Goal: Information Seeking & Learning: Learn about a topic

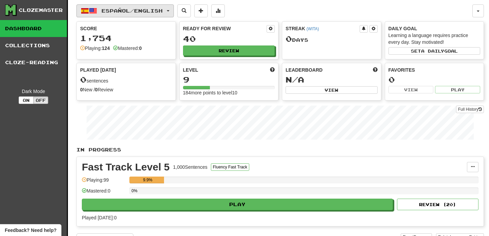
click at [174, 12] on button "Español / English" at bounding box center [125, 10] width 98 height 13
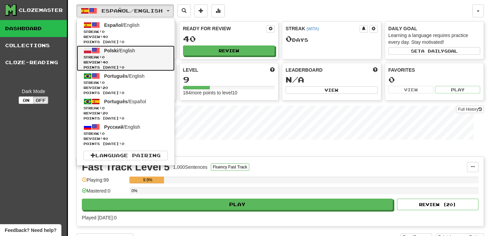
click at [136, 59] on span "Streak: 0" at bounding box center [126, 57] width 84 height 5
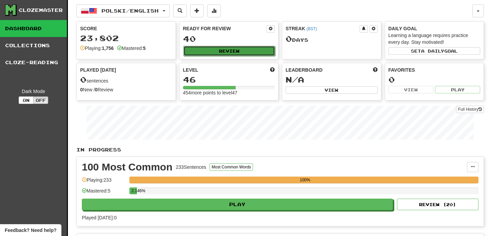
click at [213, 52] on button "Review" at bounding box center [230, 51] width 92 height 10
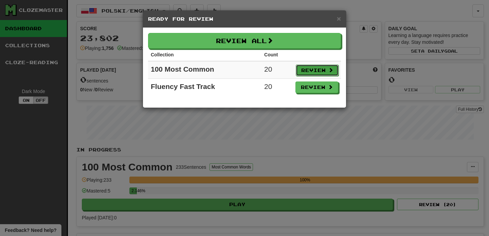
click at [312, 72] on button "Review" at bounding box center [317, 71] width 43 height 12
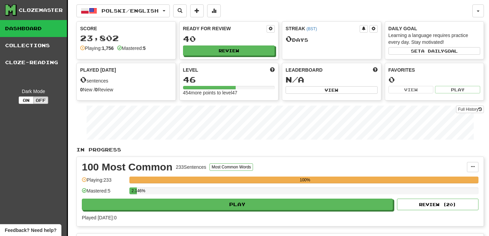
select select "**"
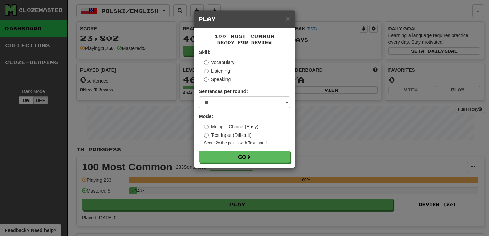
click at [229, 135] on label "Text Input (Difficult)" at bounding box center [228, 135] width 48 height 7
click at [227, 158] on button "Go" at bounding box center [245, 158] width 91 height 12
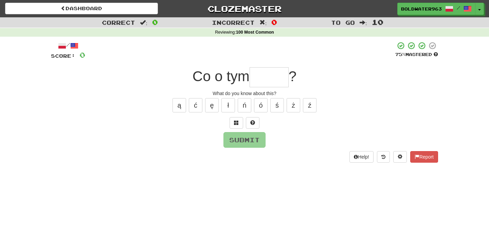
click at [268, 80] on input "text" at bounding box center [269, 77] width 39 height 20
type input "*"
type input "*****"
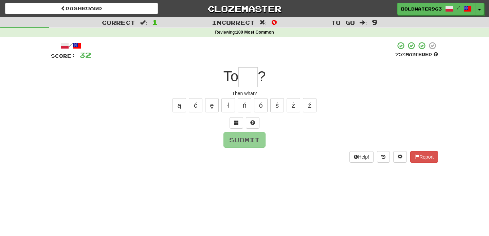
click at [245, 77] on input "text" at bounding box center [248, 77] width 19 height 20
type input "*"
type input "**"
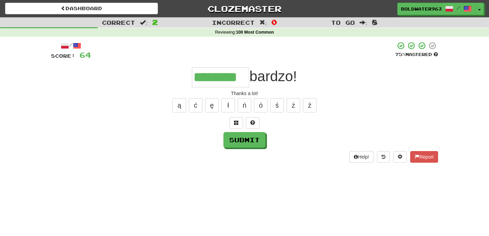
type input "********"
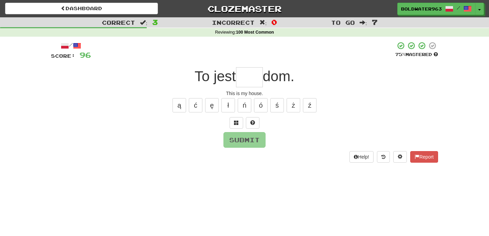
click at [248, 77] on input "text" at bounding box center [249, 77] width 27 height 20
type input "***"
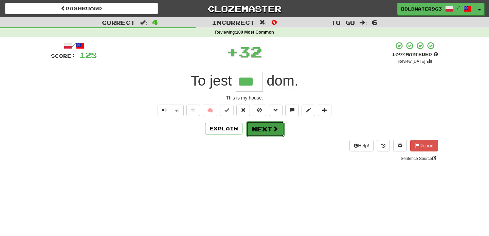
click at [265, 130] on button "Next" at bounding box center [265, 129] width 38 height 16
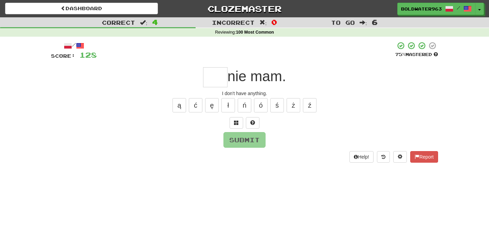
click at [210, 80] on input "text" at bounding box center [215, 77] width 24 height 20
type input "***"
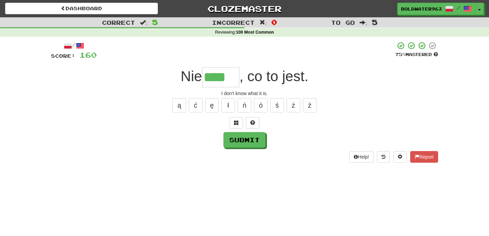
type input "****"
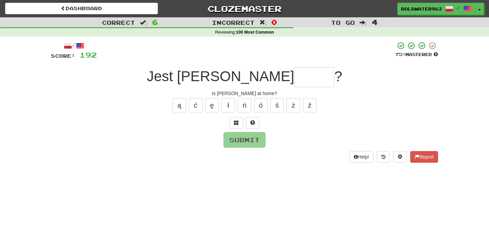
click at [294, 79] on input "text" at bounding box center [314, 77] width 40 height 20
type input "****"
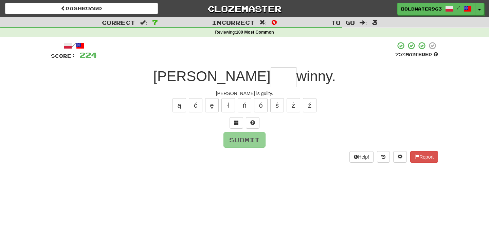
click at [271, 77] on input "text" at bounding box center [284, 77] width 26 height 20
type input "****"
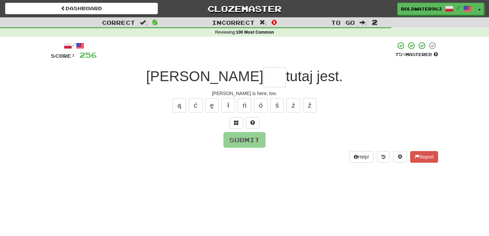
type input "*"
type input "***"
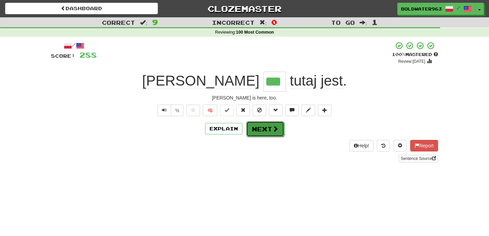
click at [263, 130] on button "Next" at bounding box center [265, 129] width 38 height 16
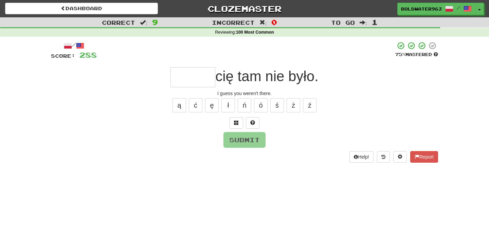
click at [184, 74] on input "text" at bounding box center [193, 77] width 45 height 20
type input "*****"
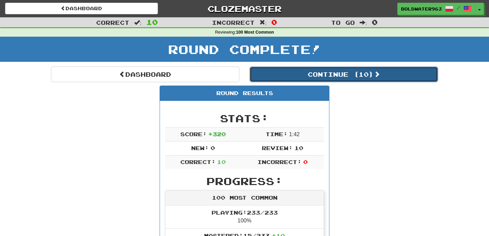
click at [277, 74] on button "Continue ( 10 )" at bounding box center [344, 75] width 189 height 16
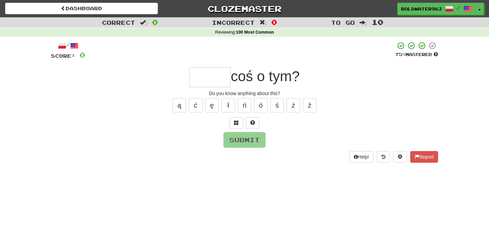
click at [202, 78] on input "text" at bounding box center [209, 77] width 41 height 20
type input "*****"
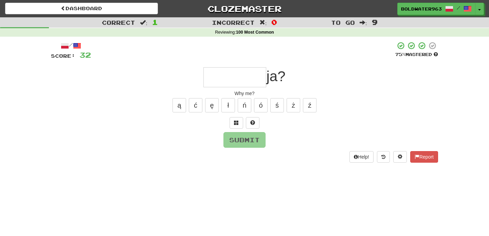
click at [239, 83] on input "text" at bounding box center [235, 77] width 63 height 20
type input "********"
click at [256, 83] on input "text" at bounding box center [261, 77] width 23 height 20
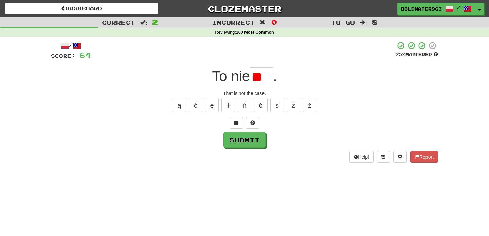
type input "*"
click at [258, 82] on input "text" at bounding box center [261, 77] width 23 height 20
type input "*"
click at [260, 79] on input "text" at bounding box center [261, 77] width 23 height 20
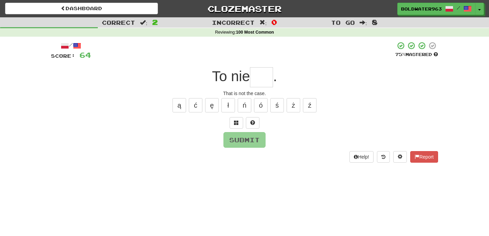
click at [258, 74] on input "text" at bounding box center [261, 77] width 23 height 20
type input "*"
click at [238, 123] on span at bounding box center [236, 122] width 5 height 5
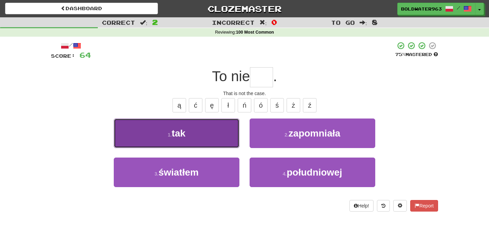
click at [214, 140] on button "1 . tak" at bounding box center [177, 134] width 126 height 30
type input "***"
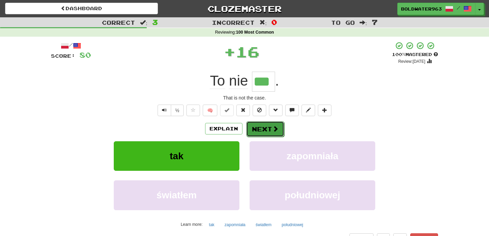
click at [264, 130] on button "Next" at bounding box center [265, 129] width 38 height 16
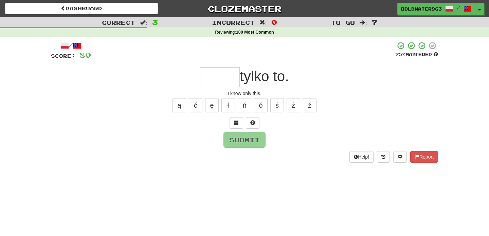
click at [221, 78] on input "text" at bounding box center [220, 77] width 40 height 20
type input "****"
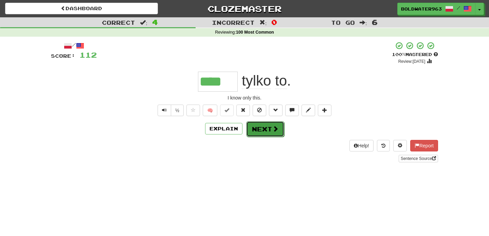
click at [265, 128] on button "Next" at bounding box center [265, 129] width 38 height 16
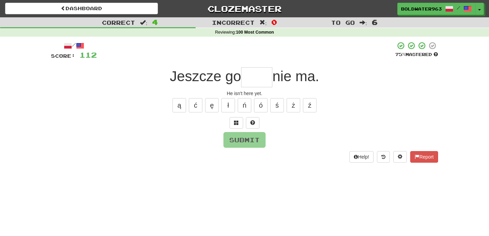
drag, startPoint x: 231, startPoint y: 77, endPoint x: 242, endPoint y: 77, distance: 10.9
click at [242, 77] on div "Jeszcze go nie ma." at bounding box center [244, 77] width 387 height 20
click at [252, 78] on input "text" at bounding box center [256, 77] width 31 height 20
type input "*****"
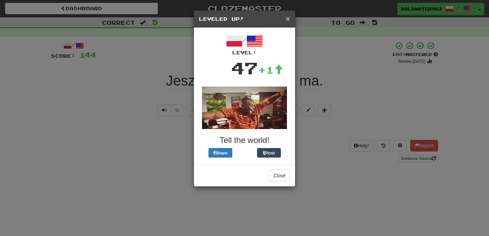
click at [288, 19] on span "×" at bounding box center [288, 19] width 4 height 8
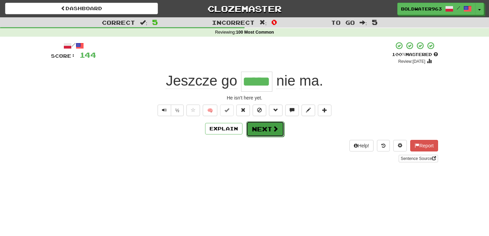
click at [269, 132] on button "Next" at bounding box center [265, 129] width 38 height 16
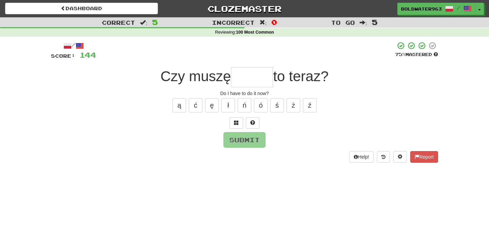
drag, startPoint x: 186, startPoint y: 76, endPoint x: 260, endPoint y: 76, distance: 73.8
click at [260, 76] on div "Czy muszę to teraz?" at bounding box center [244, 77] width 387 height 20
click at [208, 78] on span "Czy muszę" at bounding box center [195, 76] width 71 height 16
click at [249, 79] on input "text" at bounding box center [252, 77] width 42 height 20
type input "******"
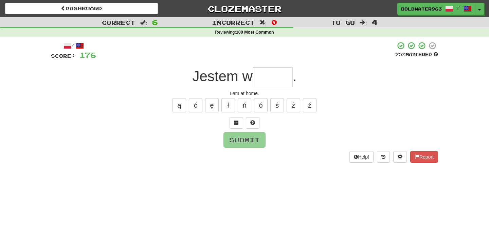
click at [272, 77] on input "text" at bounding box center [273, 77] width 40 height 20
type input "****"
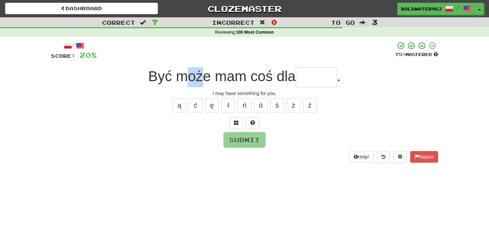
drag, startPoint x: 187, startPoint y: 77, endPoint x: 203, endPoint y: 76, distance: 16.0
click at [203, 76] on span "Być może mam coś dla" at bounding box center [223, 76] width 148 height 16
drag, startPoint x: 226, startPoint y: 77, endPoint x: 272, endPoint y: 77, distance: 45.2
click at [272, 77] on span "Być może mam coś dla" at bounding box center [223, 76] width 148 height 16
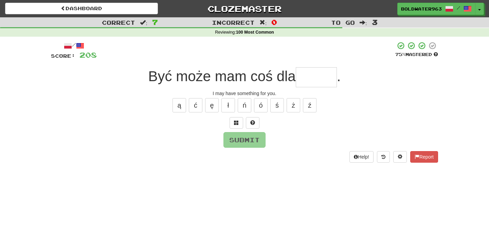
click at [315, 77] on input "text" at bounding box center [316, 77] width 41 height 20
type input "******"
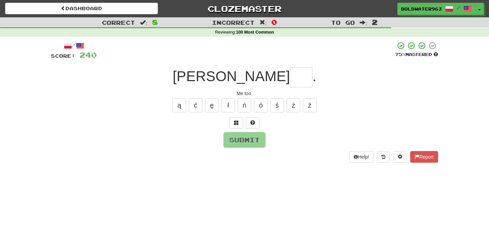
click at [290, 75] on input "text" at bounding box center [301, 77] width 22 height 20
type input "*"
type input "***"
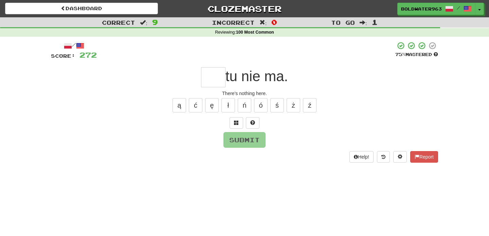
click at [209, 87] on div "/ Score: 272 75 % Mastered tu nie ma. There's nothing here. ą ć ę ł ń ó ś ż ź S…" at bounding box center [244, 101] width 387 height 121
click at [212, 83] on input "text" at bounding box center [213, 77] width 24 height 20
type input "***"
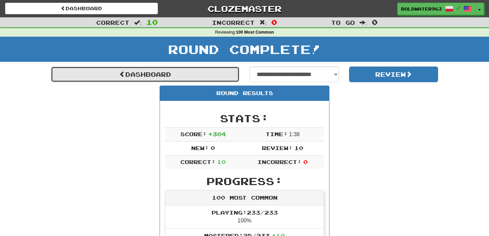
click at [175, 73] on link "Dashboard" at bounding box center [145, 75] width 189 height 16
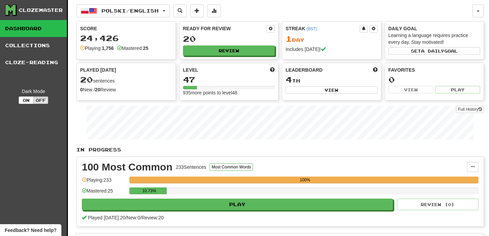
drag, startPoint x: 184, startPoint y: 37, endPoint x: 184, endPoint y: 32, distance: 5.1
click at [184, 32] on div "Ready for Review 20 Review" at bounding box center [229, 40] width 99 height 37
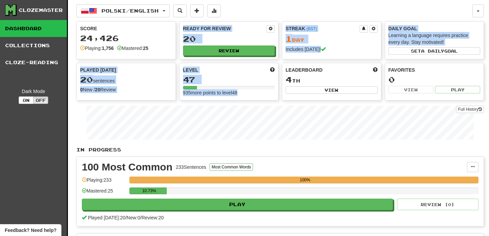
drag, startPoint x: 183, startPoint y: 28, endPoint x: 261, endPoint y: 95, distance: 102.9
click at [261, 95] on div "Score 24,426 Playing: 1,756 Mastered: 25 Ready for Review 20 Review Streak ( BS…" at bounding box center [280, 60] width 408 height 79
click at [261, 95] on div "935 more points to level 48" at bounding box center [229, 92] width 92 height 7
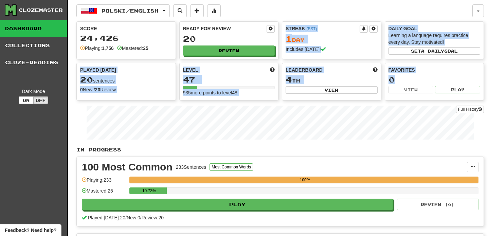
drag, startPoint x: 417, startPoint y: 79, endPoint x: 217, endPoint y: 38, distance: 204.6
click at [217, 38] on div "Score 24,426 Playing: 1,756 Mastered: 25 Ready for Review 20 Review Streak ( BS…" at bounding box center [280, 60] width 408 height 79
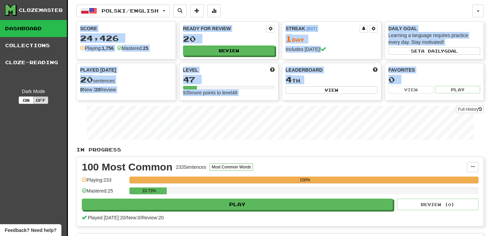
drag, startPoint x: 81, startPoint y: 27, endPoint x: 476, endPoint y: 99, distance: 401.8
click at [476, 99] on div "Score 24,426 Playing: 1,756 Mastered: 25 Ready for Review 20 Review Streak ( BS…" at bounding box center [280, 60] width 408 height 79
click at [341, 74] on div "Leaderboard 4 th View" at bounding box center [331, 80] width 99 height 34
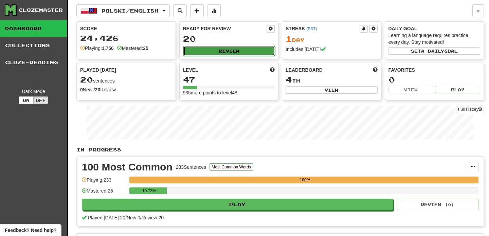
click at [216, 51] on button "Review" at bounding box center [230, 51] width 92 height 10
select select "**"
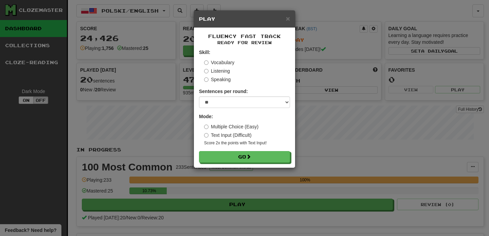
click at [223, 127] on label "Multiple Choice (Easy)" at bounding box center [231, 126] width 54 height 7
click at [246, 158] on button "Go" at bounding box center [245, 158] width 91 height 12
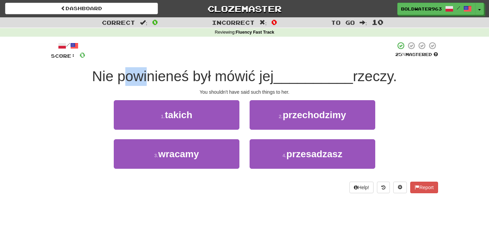
drag, startPoint x: 124, startPoint y: 77, endPoint x: 146, endPoint y: 77, distance: 21.8
click at [146, 77] on span "Nie powinieneś był mówić jej" at bounding box center [183, 76] width 182 height 16
click at [128, 78] on span "Nie powinieneś był mówić jej" at bounding box center [183, 76] width 182 height 16
drag, startPoint x: 118, startPoint y: 77, endPoint x: 210, endPoint y: 76, distance: 92.8
click at [210, 76] on span "Nie powinieneś był mówić jej" at bounding box center [183, 76] width 182 height 16
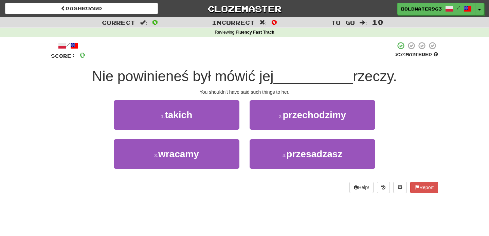
click at [198, 76] on span "Nie powinieneś był mówić jej" at bounding box center [183, 76] width 182 height 16
click at [163, 76] on span "Nie powinieneś był mówić jej" at bounding box center [183, 76] width 182 height 16
click at [203, 78] on span "Nie powinieneś był mówić jej" at bounding box center [183, 76] width 182 height 16
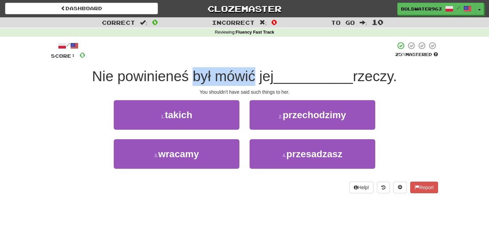
drag, startPoint x: 203, startPoint y: 78, endPoint x: 237, endPoint y: 78, distance: 34.0
click at [237, 78] on span "Nie powinieneś był mówić jej" at bounding box center [183, 76] width 182 height 16
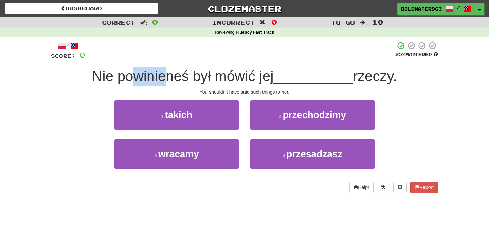
drag, startPoint x: 165, startPoint y: 78, endPoint x: 137, endPoint y: 76, distance: 27.3
click at [137, 76] on span "Nie powinieneś był mówić jej" at bounding box center [183, 76] width 182 height 16
drag, startPoint x: 174, startPoint y: 78, endPoint x: 135, endPoint y: 82, distance: 39.6
click at [135, 82] on span "Nie powinieneś był mówić jej" at bounding box center [183, 76] width 182 height 16
drag, startPoint x: 123, startPoint y: 77, endPoint x: 178, endPoint y: 71, distance: 56.1
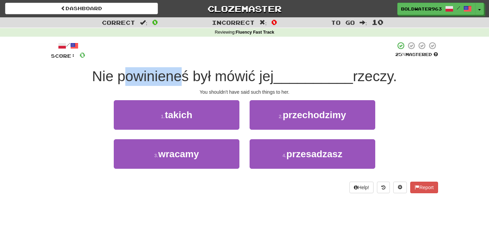
click at [178, 71] on span "Nie powinieneś był mówić jej" at bounding box center [183, 76] width 182 height 16
click at [142, 76] on span "Nie powinieneś był mówić jej" at bounding box center [183, 76] width 182 height 16
drag, startPoint x: 142, startPoint y: 76, endPoint x: 167, endPoint y: 76, distance: 24.8
click at [167, 76] on span "Nie powinieneś był mówić jej" at bounding box center [183, 76] width 182 height 16
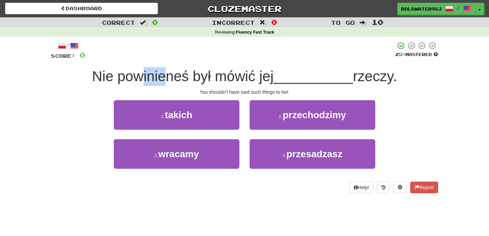
drag, startPoint x: 167, startPoint y: 76, endPoint x: 141, endPoint y: 77, distance: 26.2
click at [141, 77] on span "Nie powinieneś był mówić jej" at bounding box center [183, 76] width 182 height 16
drag, startPoint x: 188, startPoint y: 75, endPoint x: 280, endPoint y: 80, distance: 92.3
click at [280, 80] on div "Nie powinieneś był mówić jej __________ rzeczy." at bounding box center [244, 76] width 387 height 19
click at [280, 80] on span "__________" at bounding box center [314, 76] width 80 height 16
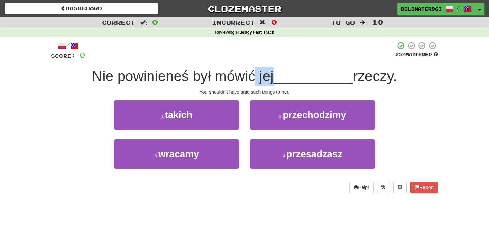
drag, startPoint x: 257, startPoint y: 80, endPoint x: 276, endPoint y: 79, distance: 19.1
click at [274, 79] on span "Nie powinieneś był mówić jej" at bounding box center [183, 76] width 182 height 16
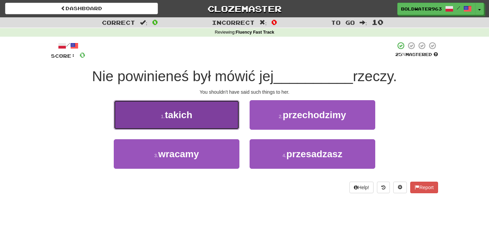
click at [195, 115] on button "1 . takich" at bounding box center [177, 115] width 126 height 30
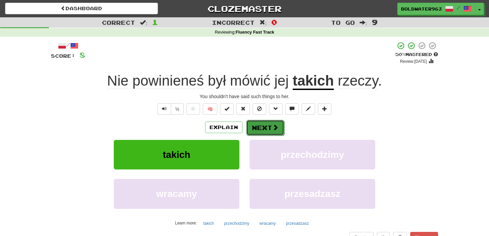
click at [267, 127] on button "Next" at bounding box center [265, 128] width 38 height 16
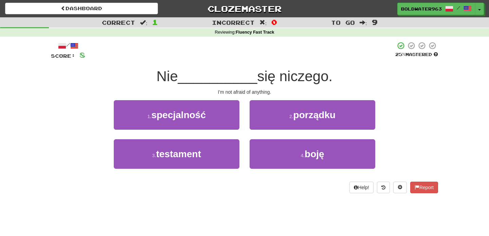
click at [165, 78] on span "Nie" at bounding box center [167, 76] width 21 height 16
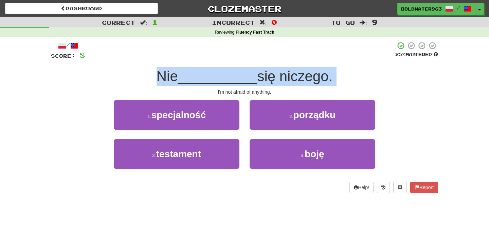
click at [165, 78] on span "Nie" at bounding box center [167, 76] width 21 height 16
click at [178, 81] on span "Nie" at bounding box center [167, 76] width 21 height 16
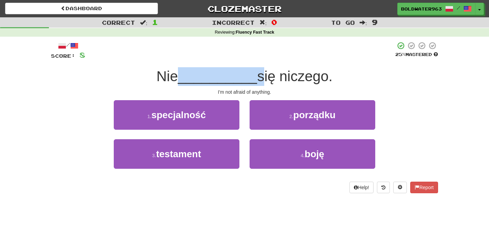
drag, startPoint x: 178, startPoint y: 81, endPoint x: 253, endPoint y: 77, distance: 75.2
click at [253, 77] on div "Nie __________ się niczego." at bounding box center [244, 76] width 387 height 19
click at [257, 77] on span "się niczego." at bounding box center [294, 76] width 75 height 16
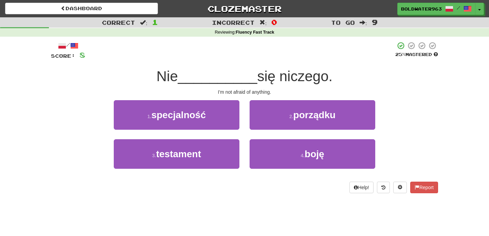
click at [242, 133] on div "1 . specjalność" at bounding box center [177, 119] width 136 height 39
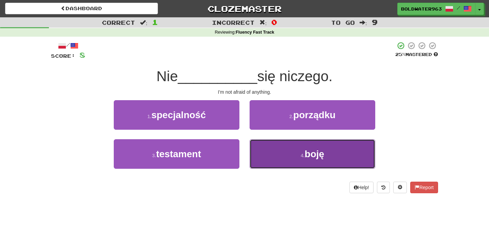
click at [275, 154] on button "4 . boję" at bounding box center [313, 154] width 126 height 30
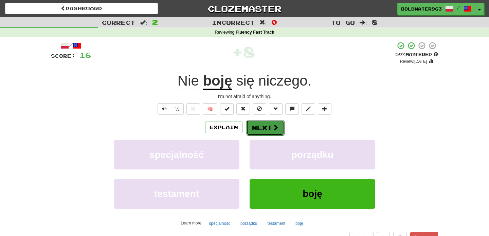
click at [265, 128] on button "Next" at bounding box center [265, 128] width 38 height 16
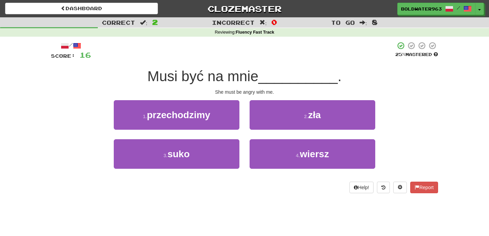
click at [165, 76] on span "Musi być na mnie" at bounding box center [203, 76] width 111 height 16
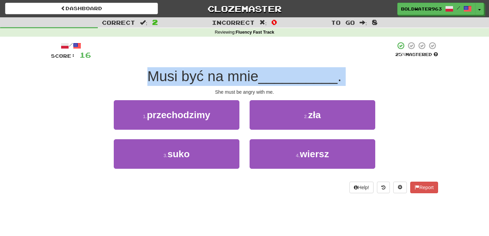
click at [165, 76] on span "Musi być na mnie" at bounding box center [203, 76] width 111 height 16
click at [194, 80] on span "Musi być na mnie" at bounding box center [203, 76] width 111 height 16
drag, startPoint x: 194, startPoint y: 80, endPoint x: 258, endPoint y: 81, distance: 64.6
click at [258, 81] on span "Musi być na mnie" at bounding box center [203, 76] width 111 height 16
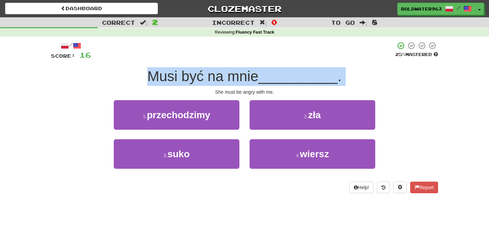
click at [258, 81] on span "Musi być na mnie" at bounding box center [203, 76] width 111 height 16
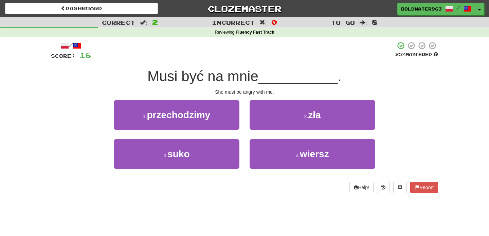
click at [243, 102] on div "1 . przechodzimy" at bounding box center [177, 119] width 136 height 39
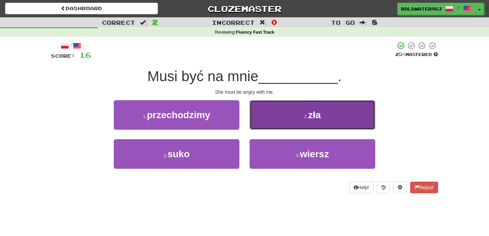
click at [266, 110] on button "2 . zła" at bounding box center [313, 115] width 126 height 30
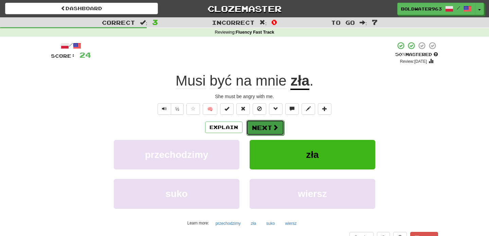
click at [271, 130] on button "Next" at bounding box center [265, 128] width 38 height 16
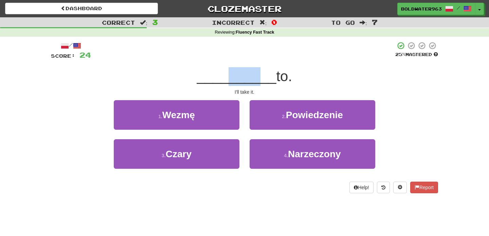
drag, startPoint x: 225, startPoint y: 83, endPoint x: 255, endPoint y: 82, distance: 29.9
click at [255, 82] on span "__________" at bounding box center [237, 76] width 80 height 16
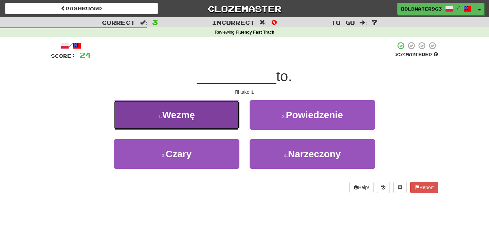
click at [231, 113] on button "1 . Wezmę" at bounding box center [177, 115] width 126 height 30
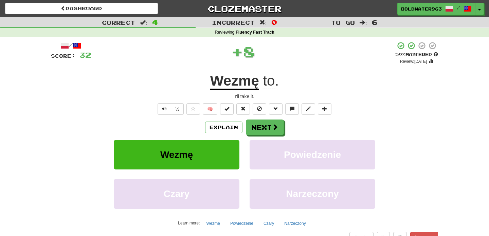
click at [240, 86] on u "Wezmę" at bounding box center [234, 81] width 49 height 17
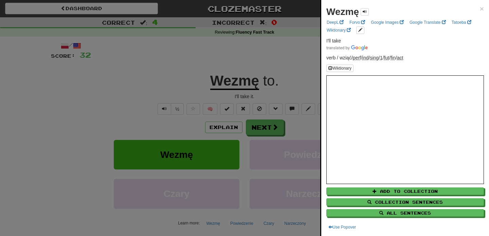
click at [265, 130] on div at bounding box center [244, 118] width 489 height 236
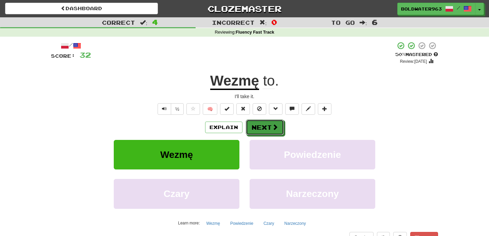
click at [265, 130] on button "Next" at bounding box center [265, 128] width 38 height 16
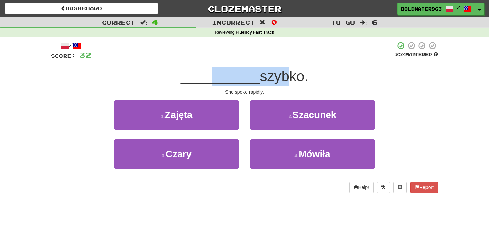
drag, startPoint x: 213, startPoint y: 78, endPoint x: 275, endPoint y: 78, distance: 62.2
click at [275, 78] on div "__________ szybko." at bounding box center [244, 76] width 387 height 19
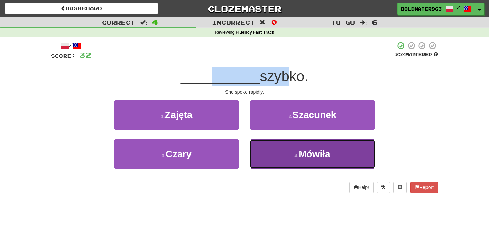
click at [295, 155] on small "4 ." at bounding box center [297, 155] width 4 height 5
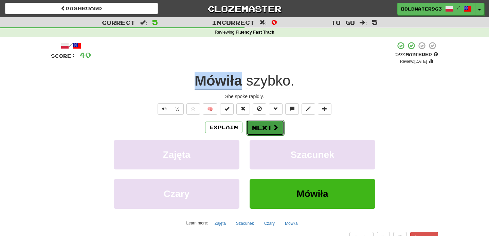
click at [262, 128] on button "Next" at bounding box center [265, 128] width 38 height 16
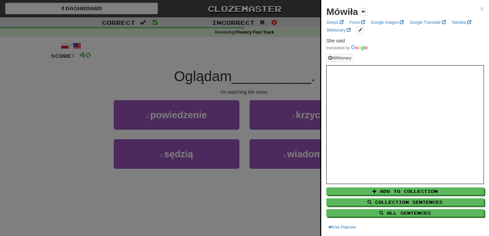
click at [221, 78] on div at bounding box center [244, 118] width 489 height 236
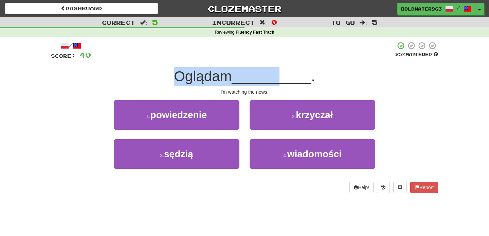
drag, startPoint x: 177, startPoint y: 74, endPoint x: 284, endPoint y: 75, distance: 106.4
click at [284, 75] on div "Oglądam __________ ." at bounding box center [244, 76] width 387 height 19
click at [284, 75] on span "__________" at bounding box center [272, 76] width 80 height 16
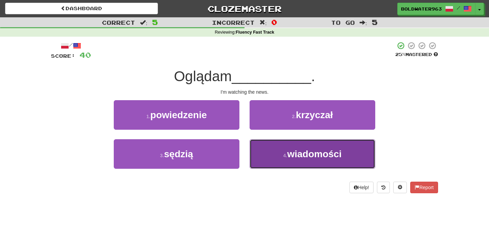
click at [303, 156] on span "wiadomości" at bounding box center [315, 154] width 54 height 11
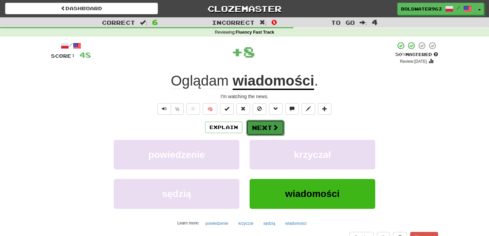
click at [265, 125] on button "Next" at bounding box center [265, 128] width 38 height 16
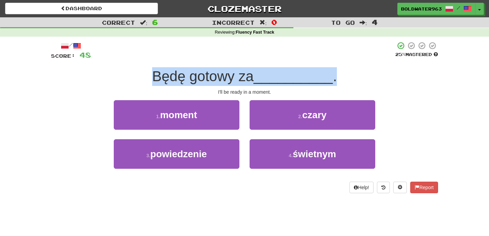
drag, startPoint x: 154, startPoint y: 76, endPoint x: 345, endPoint y: 72, distance: 190.4
click at [345, 72] on div "Będę gotowy za __________ ." at bounding box center [244, 76] width 387 height 19
click at [344, 76] on div "Będę gotowy za __________ ." at bounding box center [244, 76] width 387 height 19
drag, startPoint x: 351, startPoint y: 77, endPoint x: 132, endPoint y: 78, distance: 219.6
click at [132, 78] on div "Będę gotowy za __________ ." at bounding box center [244, 76] width 387 height 19
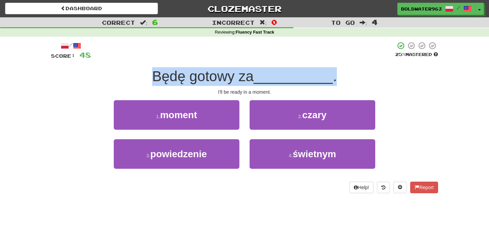
click at [132, 78] on div "Będę gotowy za __________ ." at bounding box center [244, 76] width 387 height 19
drag, startPoint x: 132, startPoint y: 78, endPoint x: 368, endPoint y: 76, distance: 236.9
click at [368, 76] on div "Będę gotowy za __________ ." at bounding box center [244, 76] width 387 height 19
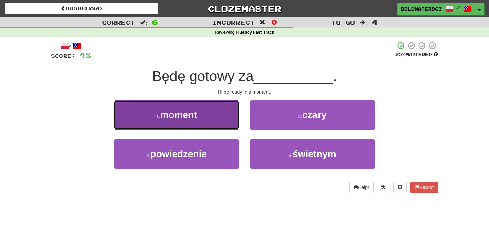
click at [213, 122] on button "1 . moment" at bounding box center [177, 115] width 126 height 30
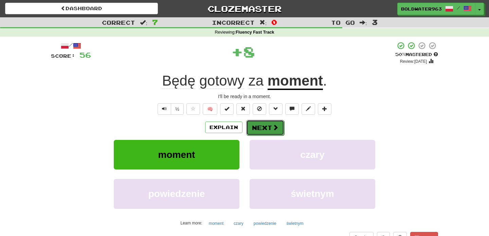
click at [264, 128] on button "Next" at bounding box center [265, 128] width 38 height 16
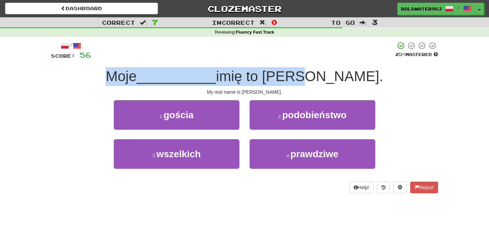
drag, startPoint x: 153, startPoint y: 76, endPoint x: 354, endPoint y: 79, distance: 200.9
click at [354, 79] on div "Moje __________ imię to [PERSON_NAME]." at bounding box center [244, 76] width 387 height 19
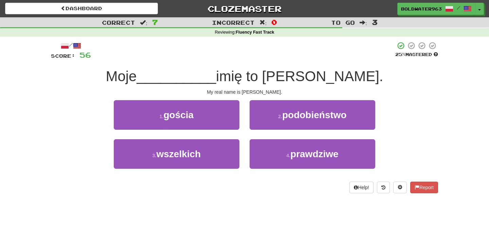
click at [366, 132] on div "2 . podobieństwo" at bounding box center [313, 119] width 136 height 39
click at [244, 133] on div "1 . gościa" at bounding box center [177, 119] width 136 height 39
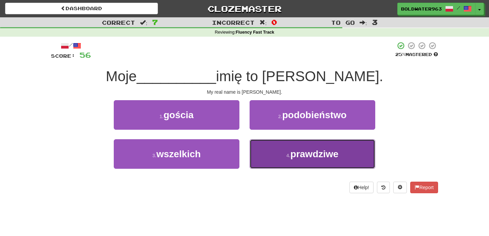
click at [295, 151] on span "prawdziwe" at bounding box center [315, 154] width 48 height 11
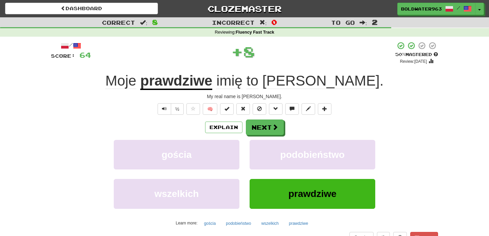
click at [212, 83] on u "prawdziwe" at bounding box center [176, 81] width 72 height 17
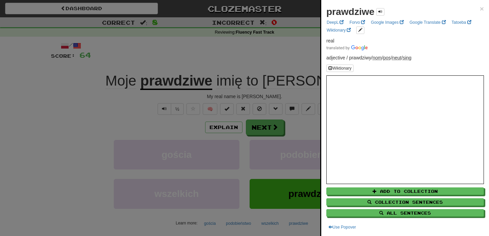
click at [288, 97] on div at bounding box center [244, 118] width 489 height 236
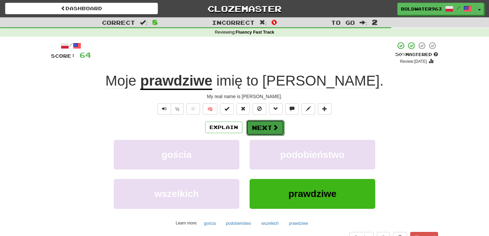
click at [268, 128] on button "Next" at bounding box center [265, 128] width 38 height 16
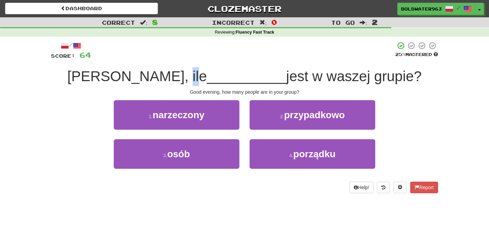
drag, startPoint x: 186, startPoint y: 78, endPoint x: 180, endPoint y: 78, distance: 5.4
click at [180, 78] on span "[PERSON_NAME], ile" at bounding box center [137, 76] width 140 height 16
drag, startPoint x: 180, startPoint y: 78, endPoint x: 194, endPoint y: 78, distance: 13.9
click at [194, 78] on span "[PERSON_NAME], ile" at bounding box center [137, 76] width 140 height 16
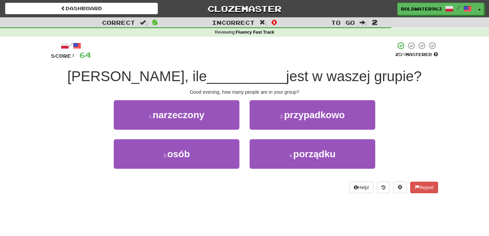
click at [207, 79] on span "__________" at bounding box center [247, 76] width 80 height 16
click at [195, 78] on span "[PERSON_NAME], ile" at bounding box center [137, 76] width 140 height 16
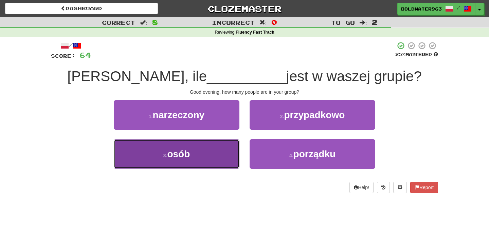
click at [179, 157] on span "osób" at bounding box center [178, 154] width 23 height 11
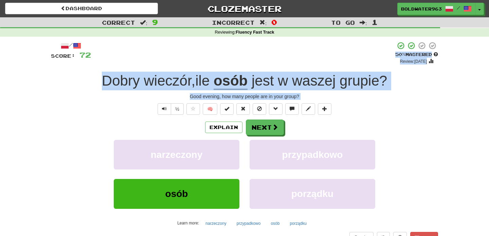
drag, startPoint x: 228, startPoint y: 53, endPoint x: 329, endPoint y: 131, distance: 127.7
click at [329, 131] on div "/ Score: 72 + 8 50 % Mastered Review: [DATE] Dobry wieczór , ile osób jest w wa…" at bounding box center [244, 147] width 387 height 213
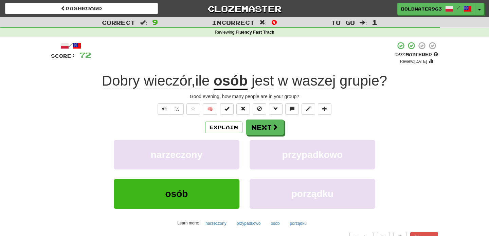
click at [315, 98] on div "Good evening, how many people are in your group?" at bounding box center [244, 96] width 387 height 7
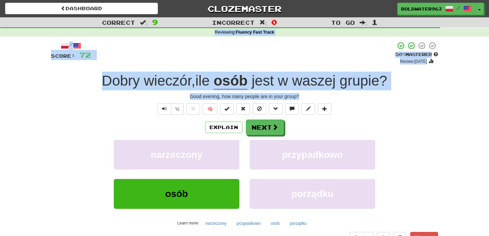
drag, startPoint x: 315, startPoint y: 98, endPoint x: 213, endPoint y: 32, distance: 121.1
click at [213, 32] on div "Correct : 9 Incorrect : 0 To go : 1 Reviewing : Fluency Fast Track / Score: 72 …" at bounding box center [244, 140] width 489 height 247
click at [213, 32] on div "Reviewing : Fluency Fast Track" at bounding box center [244, 33] width 489 height 6
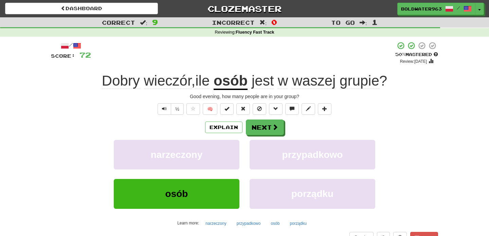
click at [220, 32] on div "Reviewing : Fluency Fast Track" at bounding box center [244, 33] width 489 height 6
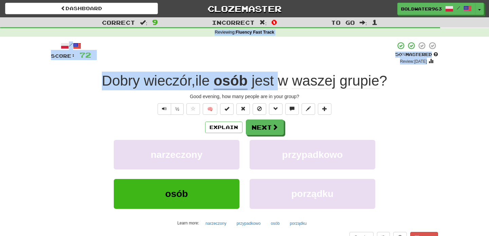
drag, startPoint x: 220, startPoint y: 32, endPoint x: 278, endPoint y: 80, distance: 74.4
click at [278, 80] on div "Correct : 9 Incorrect : 0 To go : 1 Reviewing : Fluency Fast Track / Score: 72 …" at bounding box center [244, 140] width 489 height 247
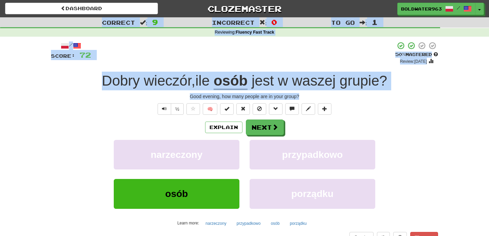
drag, startPoint x: 302, startPoint y: 97, endPoint x: 82, endPoint y: 22, distance: 232.6
click at [82, 22] on div "Correct : 9 Incorrect : 0 To go : 1 Reviewing : Fluency Fast Track / Score: 72 …" at bounding box center [244, 140] width 489 height 247
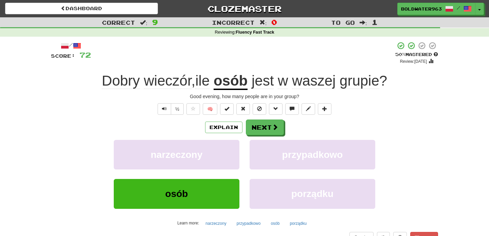
click at [169, 54] on div "+ 8" at bounding box center [243, 52] width 305 height 23
click at [266, 132] on button "Next" at bounding box center [265, 128] width 38 height 16
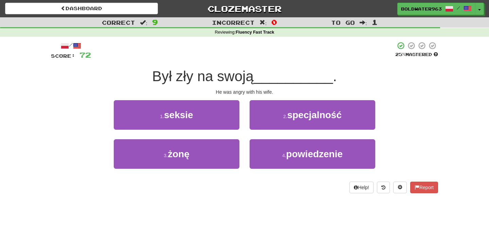
drag, startPoint x: 179, startPoint y: 79, endPoint x: 259, endPoint y: 71, distance: 80.5
click at [254, 71] on span "Był zły na swoją" at bounding box center [203, 76] width 102 height 16
drag, startPoint x: 300, startPoint y: 74, endPoint x: 253, endPoint y: 75, distance: 46.6
click at [253, 75] on div "Był zły na swoją __________ ." at bounding box center [244, 76] width 387 height 19
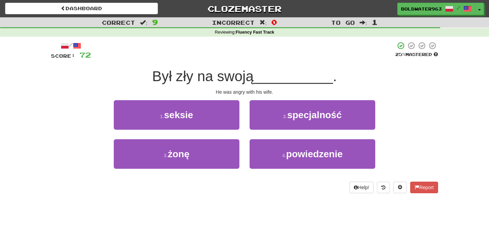
click at [294, 78] on span "__________" at bounding box center [294, 76] width 80 height 16
drag, startPoint x: 296, startPoint y: 79, endPoint x: 262, endPoint y: 74, distance: 33.6
click at [262, 74] on span "__________" at bounding box center [294, 76] width 80 height 16
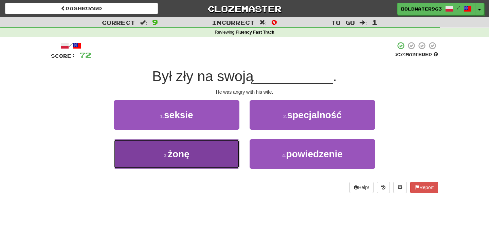
click at [213, 147] on button "3 . żonę" at bounding box center [177, 154] width 126 height 30
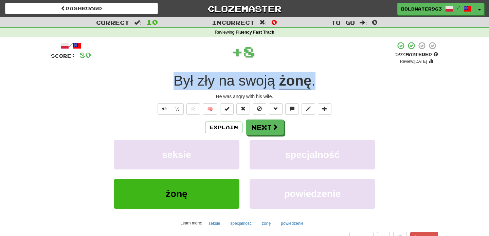
drag, startPoint x: 168, startPoint y: 82, endPoint x: 343, endPoint y: 90, distance: 174.9
click at [343, 90] on div "Był zły na swoją żonę ." at bounding box center [244, 81] width 387 height 19
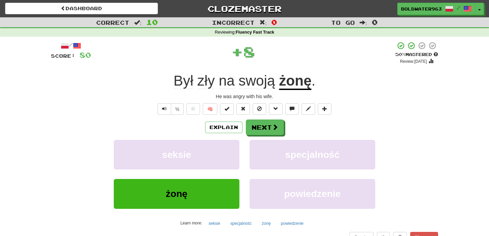
click at [343, 90] on div at bounding box center [244, 118] width 489 height 236
click at [273, 125] on span at bounding box center [276, 127] width 6 height 6
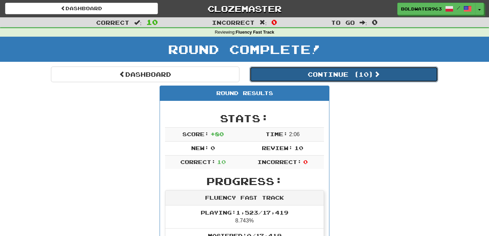
click at [286, 75] on button "Continue ( 10 )" at bounding box center [344, 75] width 189 height 16
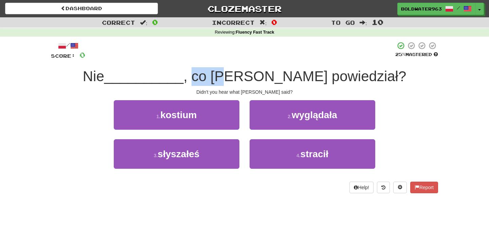
drag, startPoint x: 236, startPoint y: 78, endPoint x: 272, endPoint y: 78, distance: 36.0
click at [272, 78] on span ", co [PERSON_NAME] powiedział?" at bounding box center [295, 76] width 223 height 16
click at [280, 77] on span ", co [PERSON_NAME] powiedział?" at bounding box center [295, 76] width 223 height 16
drag, startPoint x: 268, startPoint y: 78, endPoint x: 262, endPoint y: 78, distance: 5.4
click at [262, 78] on span ", co [PERSON_NAME] powiedział?" at bounding box center [295, 76] width 223 height 16
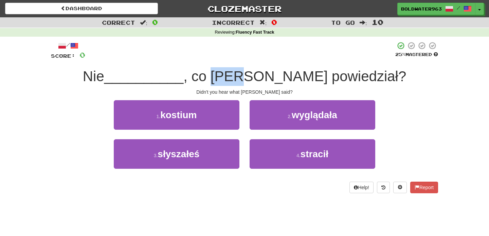
drag, startPoint x: 256, startPoint y: 76, endPoint x: 286, endPoint y: 77, distance: 29.3
click at [286, 77] on span ", co [PERSON_NAME] powiedział?" at bounding box center [295, 76] width 223 height 16
drag, startPoint x: 286, startPoint y: 77, endPoint x: 246, endPoint y: 76, distance: 39.5
click at [246, 76] on span ", co [PERSON_NAME] powiedział?" at bounding box center [295, 76] width 223 height 16
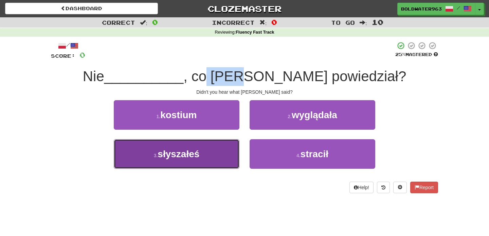
click at [213, 147] on button "3 . słyszałeś" at bounding box center [177, 154] width 126 height 30
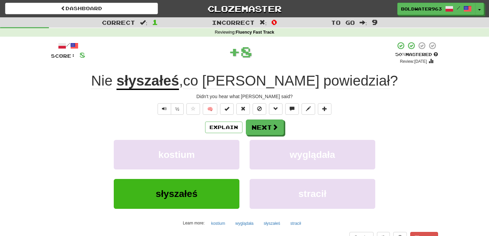
click at [234, 69] on div "/ Score: 8 + 8 50 % Mastered Review: [DATE] słyszałeś , co [PERSON_NAME] powied…" at bounding box center [244, 147] width 387 height 213
drag, startPoint x: 226, startPoint y: 81, endPoint x: 249, endPoint y: 80, distance: 23.1
click at [249, 80] on span ", co [PERSON_NAME] powiedział ?" at bounding box center [288, 81] width 219 height 16
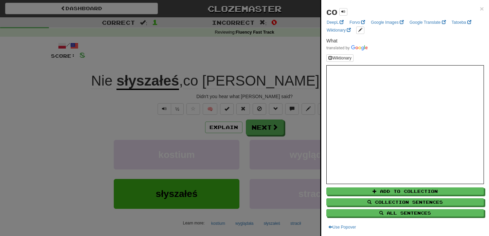
click at [286, 67] on div at bounding box center [244, 118] width 489 height 236
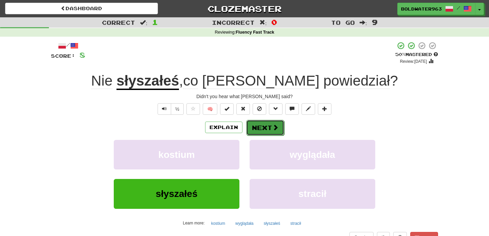
click at [261, 126] on button "Next" at bounding box center [265, 128] width 38 height 16
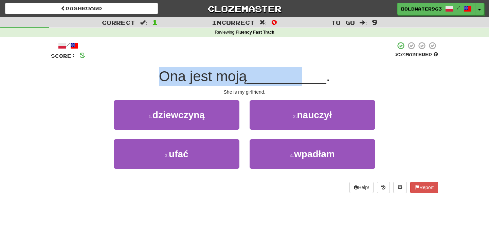
drag, startPoint x: 155, startPoint y: 75, endPoint x: 302, endPoint y: 75, distance: 147.2
click at [302, 75] on div "Ona jest moją __________ ." at bounding box center [244, 76] width 387 height 19
click at [302, 75] on span "__________" at bounding box center [287, 76] width 80 height 16
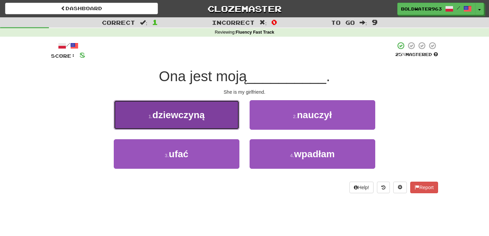
click at [218, 114] on button "1 . dziewczyną" at bounding box center [177, 115] width 126 height 30
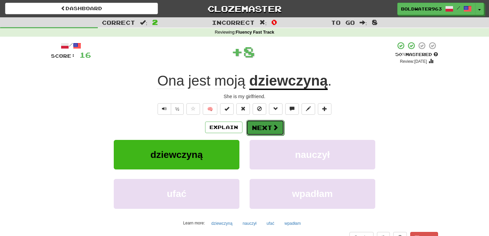
click at [271, 129] on button "Next" at bounding box center [265, 128] width 38 height 16
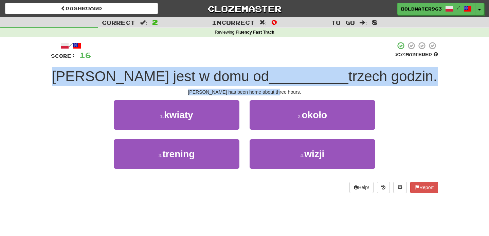
drag, startPoint x: 96, startPoint y: 79, endPoint x: 311, endPoint y: 91, distance: 214.8
click at [311, 91] on div "/ Score: 16 25 % Mastered [PERSON_NAME] jest w domu od __________ trzech godzin…" at bounding box center [244, 117] width 387 height 152
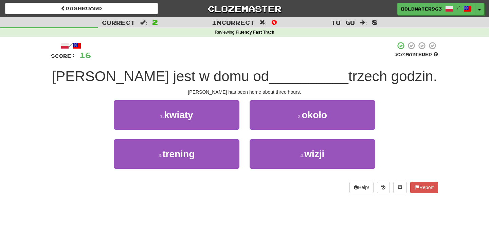
click at [239, 91] on div "[PERSON_NAME] has been home about three hours." at bounding box center [244, 92] width 387 height 7
drag, startPoint x: 239, startPoint y: 91, endPoint x: 251, endPoint y: 92, distance: 11.9
click at [251, 92] on div "[PERSON_NAME] has been home about three hours." at bounding box center [244, 92] width 387 height 7
drag, startPoint x: 250, startPoint y: 92, endPoint x: 238, endPoint y: 91, distance: 12.3
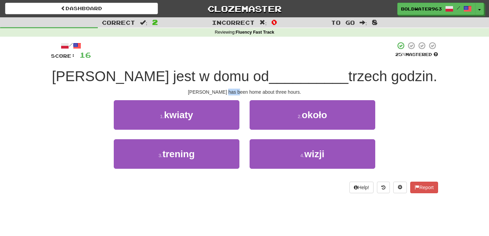
click at [238, 91] on div "[PERSON_NAME] has been home about three hours." at bounding box center [244, 92] width 387 height 7
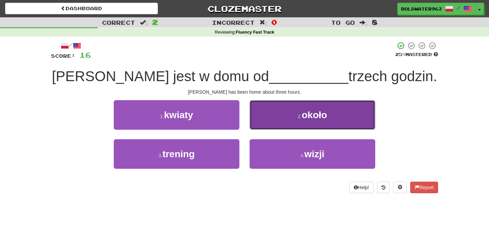
click at [292, 113] on button "2 . około" at bounding box center [313, 115] width 126 height 30
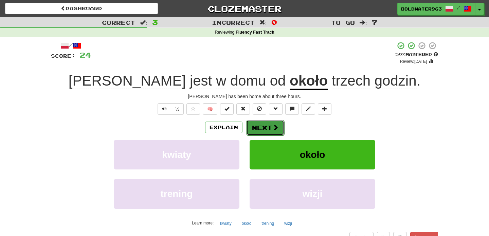
click at [270, 128] on button "Next" at bounding box center [265, 128] width 38 height 16
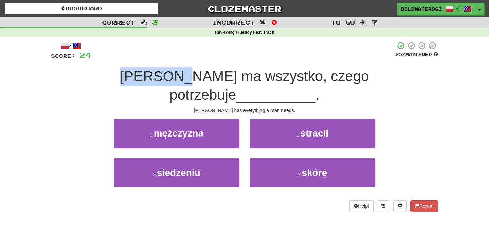
drag, startPoint x: 90, startPoint y: 75, endPoint x: 155, endPoint y: 74, distance: 64.6
click at [155, 74] on span "[PERSON_NAME] ma wszystko, czego potrzebuje" at bounding box center [244, 85] width 249 height 35
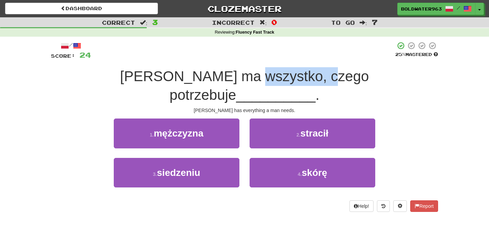
drag, startPoint x: 213, startPoint y: 77, endPoint x: 284, endPoint y: 79, distance: 71.4
click at [284, 79] on span "[PERSON_NAME] ma wszystko, czego potrzebuje" at bounding box center [244, 85] width 249 height 35
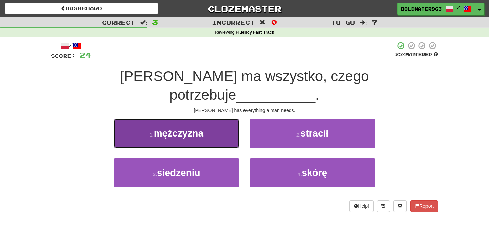
click at [209, 119] on button "1 . mężczyzna" at bounding box center [177, 134] width 126 height 30
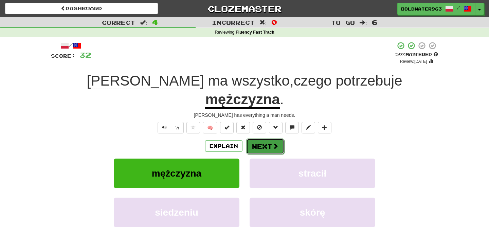
click at [266, 139] on button "Next" at bounding box center [265, 147] width 38 height 16
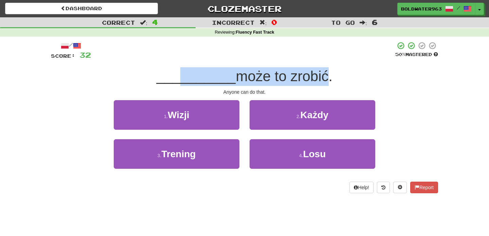
drag, startPoint x: 178, startPoint y: 84, endPoint x: 318, endPoint y: 80, distance: 140.1
click at [318, 80] on div "__________ może to zrobić." at bounding box center [244, 76] width 387 height 19
click at [318, 80] on span "może to zrobić." at bounding box center [284, 76] width 97 height 16
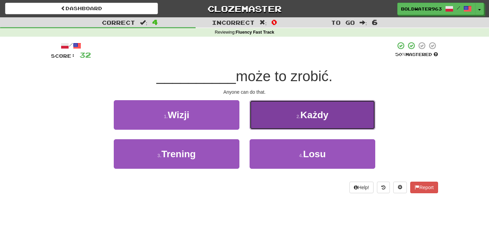
click at [301, 115] on small "2 ." at bounding box center [299, 116] width 4 height 5
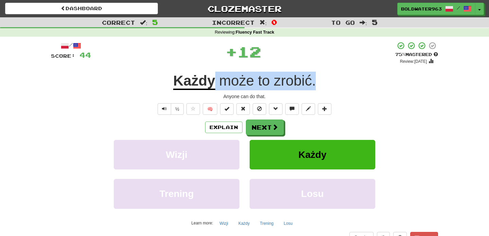
drag, startPoint x: 215, startPoint y: 84, endPoint x: 316, endPoint y: 83, distance: 101.6
click at [316, 83] on span "może to zrobić ." at bounding box center [266, 81] width 101 height 16
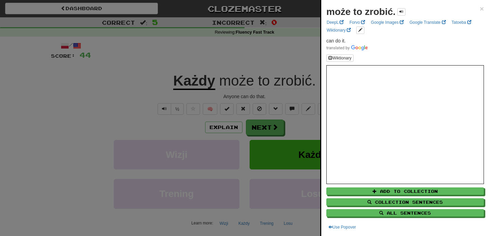
click at [302, 65] on div at bounding box center [244, 118] width 489 height 236
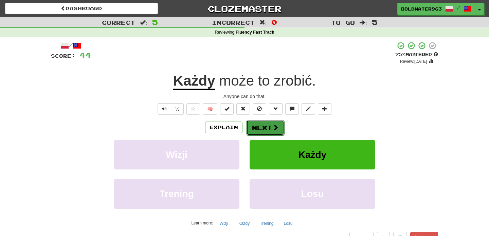
click at [268, 126] on button "Next" at bounding box center [265, 128] width 38 height 16
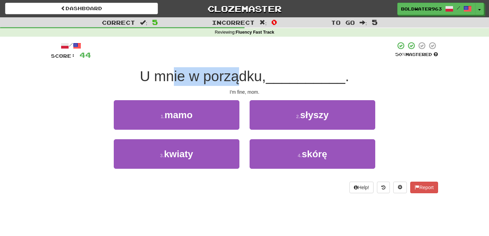
drag, startPoint x: 175, startPoint y: 78, endPoint x: 243, endPoint y: 76, distance: 68.0
click at [243, 76] on span "U mnie w porządku," at bounding box center [203, 76] width 126 height 16
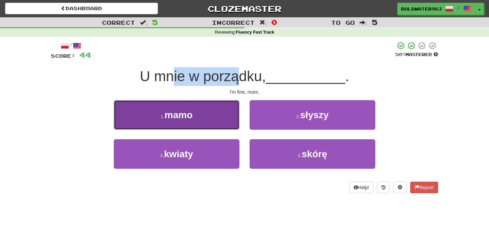
click at [206, 111] on button "1 . mamo" at bounding box center [177, 115] width 126 height 30
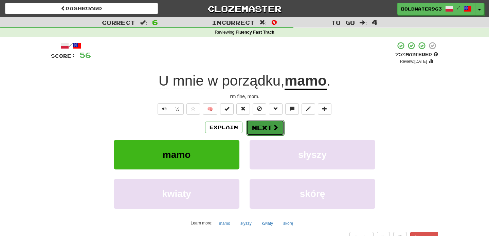
click at [263, 129] on button "Next" at bounding box center [265, 128] width 38 height 16
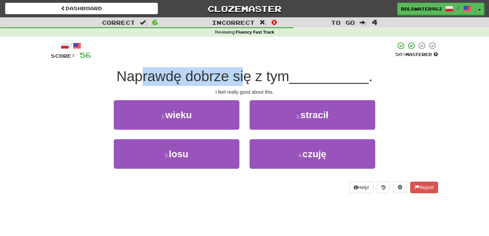
drag, startPoint x: 145, startPoint y: 78, endPoint x: 249, endPoint y: 73, distance: 104.1
click at [249, 73] on span "Naprawdę dobrze się z tym" at bounding box center [203, 76] width 173 height 16
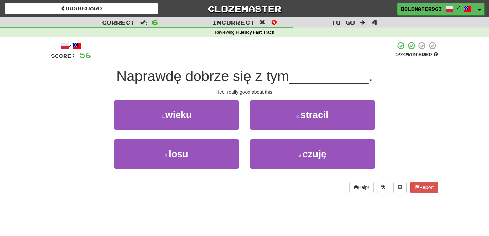
click at [282, 76] on span "Naprawdę dobrze się z tym" at bounding box center [203, 76] width 173 height 16
click at [243, 102] on div "1 . wieku" at bounding box center [177, 119] width 136 height 39
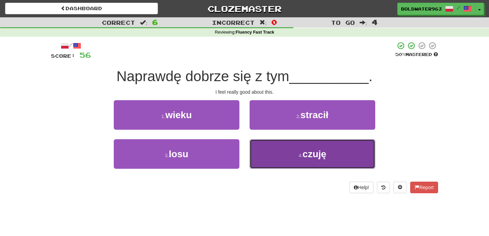
click at [284, 156] on button "4 . czuję" at bounding box center [313, 154] width 126 height 30
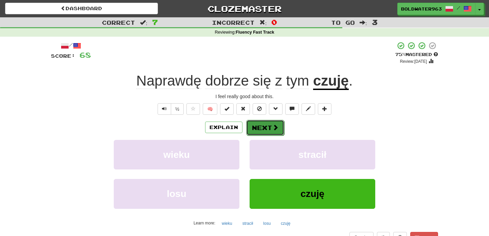
click at [264, 127] on button "Next" at bounding box center [265, 128] width 38 height 16
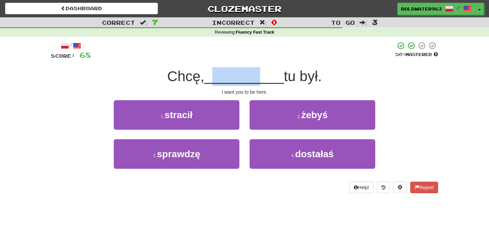
drag, startPoint x: 219, startPoint y: 80, endPoint x: 260, endPoint y: 80, distance: 41.8
click at [260, 80] on span "__________" at bounding box center [245, 76] width 80 height 16
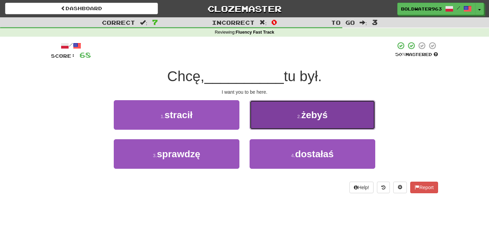
click at [277, 113] on button "2 . żebyś" at bounding box center [313, 115] width 126 height 30
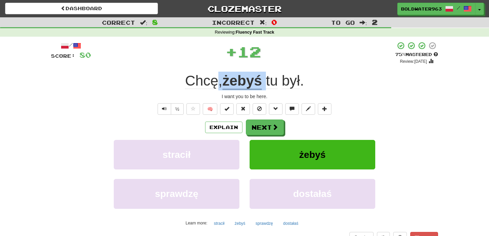
drag, startPoint x: 266, startPoint y: 84, endPoint x: 215, endPoint y: 85, distance: 51.0
click at [215, 85] on div "Chcę , żebyś tu był ." at bounding box center [244, 81] width 387 height 19
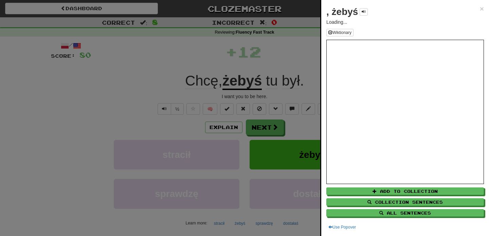
click at [254, 124] on div at bounding box center [244, 118] width 489 height 236
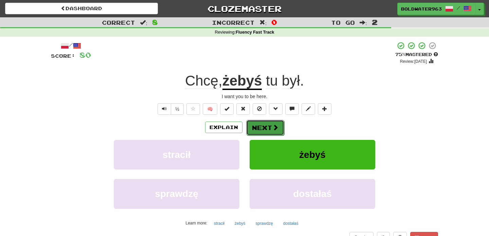
click at [263, 128] on button "Next" at bounding box center [265, 128] width 38 height 16
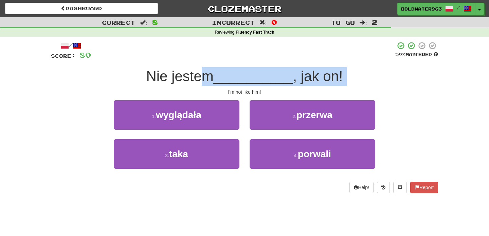
drag, startPoint x: 201, startPoint y: 72, endPoint x: 353, endPoint y: 86, distance: 152.9
click at [353, 86] on div "/ Score: 80 50 % Mastered Nie jestem __________ , jak on! I'm not like him! 1 .…" at bounding box center [244, 117] width 387 height 152
click at [352, 79] on div "Nie jestem __________ , jak on!" at bounding box center [244, 76] width 387 height 19
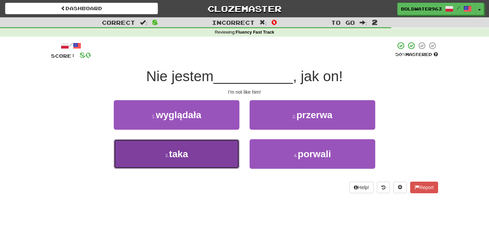
click at [232, 152] on button "3 . taka" at bounding box center [177, 154] width 126 height 30
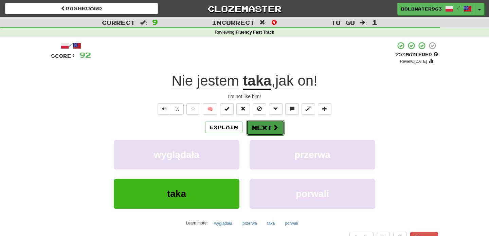
click at [266, 129] on button "Next" at bounding box center [265, 128] width 38 height 16
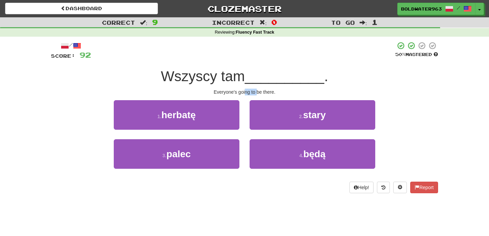
drag, startPoint x: 244, startPoint y: 94, endPoint x: 258, endPoint y: 94, distance: 13.9
click at [258, 94] on div "Everyone's going to be there." at bounding box center [244, 92] width 387 height 7
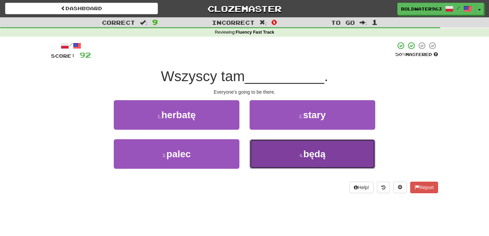
click at [265, 153] on button "4 . będą" at bounding box center [313, 154] width 126 height 30
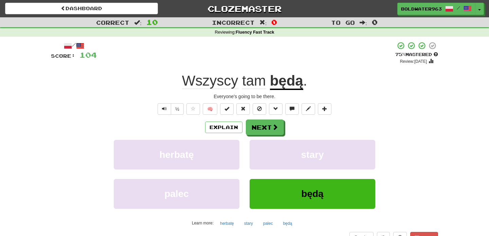
click at [243, 137] on div "Explain Next herbatę stary palec będą Learn more: herbatę stary palec będą" at bounding box center [244, 174] width 387 height 109
click at [255, 128] on button "Next" at bounding box center [265, 128] width 38 height 16
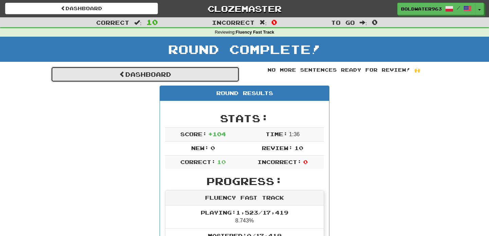
click at [149, 75] on link "Dashboard" at bounding box center [145, 75] width 189 height 16
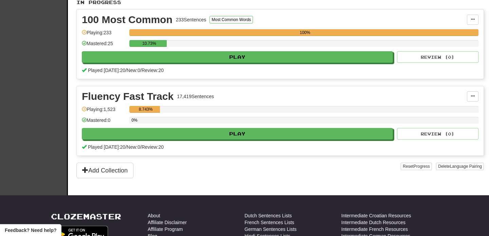
scroll to position [148, 0]
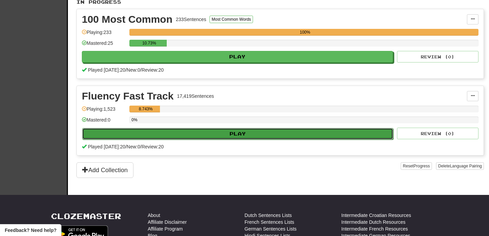
click at [215, 133] on button "Play" at bounding box center [237, 134] width 311 height 12
select select "**"
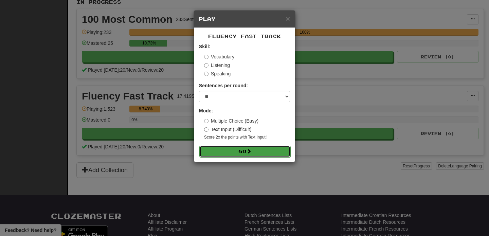
click at [236, 150] on button "Go" at bounding box center [245, 152] width 91 height 12
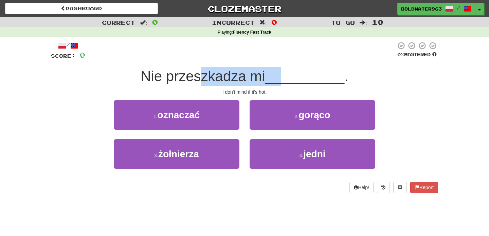
drag, startPoint x: 205, startPoint y: 80, endPoint x: 287, endPoint y: 85, distance: 82.4
click at [287, 85] on div "Nie przeszkadza mi __________ ." at bounding box center [244, 76] width 387 height 19
click at [234, 77] on span "Nie przeszkadza mi" at bounding box center [203, 76] width 124 height 16
drag, startPoint x: 234, startPoint y: 77, endPoint x: 260, endPoint y: 77, distance: 26.2
click at [260, 77] on span "Nie przeszkadza mi" at bounding box center [203, 76] width 124 height 16
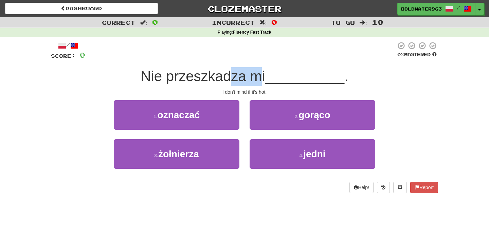
click at [264, 76] on span "Nie przeszkadza mi" at bounding box center [203, 76] width 124 height 16
drag, startPoint x: 264, startPoint y: 76, endPoint x: 227, endPoint y: 77, distance: 36.4
click at [227, 77] on span "Nie przeszkadza mi" at bounding box center [203, 76] width 124 height 16
drag, startPoint x: 199, startPoint y: 77, endPoint x: 288, endPoint y: 86, distance: 89.8
click at [289, 86] on div "/ Score: 0 0 % Mastered Nie przeszkadza mi __________ . I don't mind if it's ho…" at bounding box center [244, 117] width 387 height 152
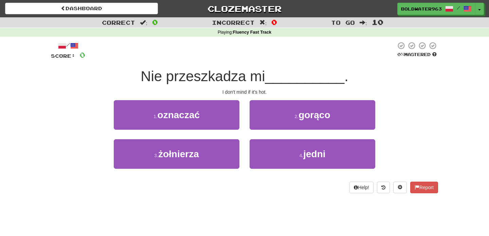
click at [289, 83] on span "__________" at bounding box center [305, 76] width 80 height 16
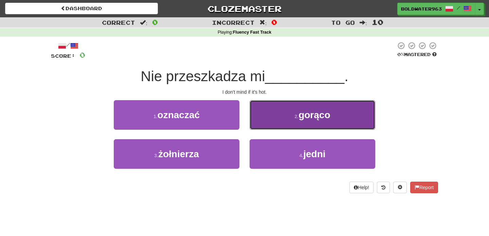
click at [304, 120] on span "gorąco" at bounding box center [315, 115] width 32 height 11
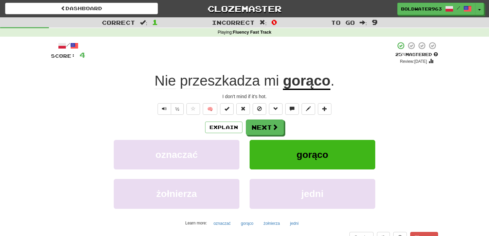
click at [264, 117] on div "/ Score: 4 + 4 25 % Mastered Review: 2025-09-23 Nie przeszkadza mi gorąco . I d…" at bounding box center [244, 147] width 387 height 213
click at [265, 96] on div "I don't mind if it's hot." at bounding box center [244, 96] width 387 height 7
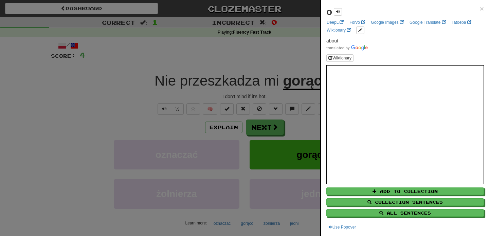
click at [264, 119] on div at bounding box center [244, 118] width 489 height 236
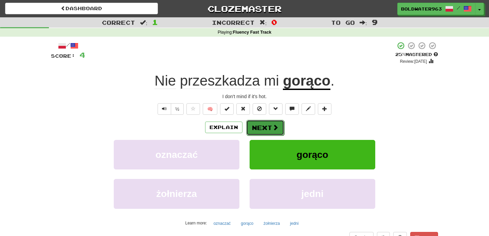
click at [262, 130] on button "Next" at bounding box center [265, 128] width 38 height 16
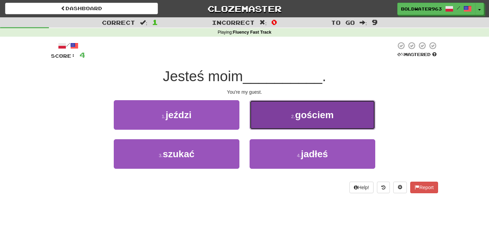
click at [283, 108] on button "2 . gościem" at bounding box center [313, 115] width 126 height 30
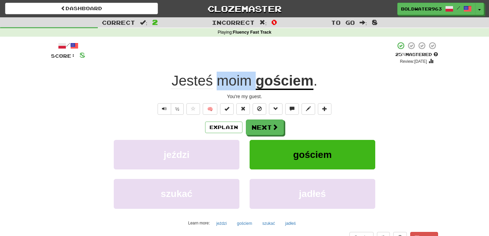
drag, startPoint x: 219, startPoint y: 83, endPoint x: 258, endPoint y: 84, distance: 38.4
click at [258, 84] on div "Jesteś moim gościem ." at bounding box center [244, 81] width 387 height 19
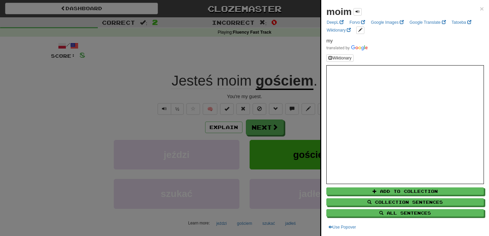
click at [265, 127] on div at bounding box center [244, 118] width 489 height 236
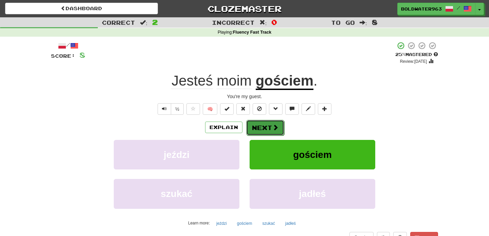
click at [271, 128] on button "Next" at bounding box center [265, 128] width 38 height 16
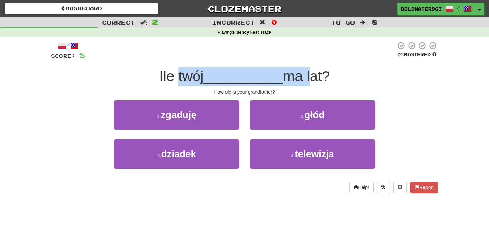
drag, startPoint x: 178, startPoint y: 75, endPoint x: 307, endPoint y: 75, distance: 128.8
click at [307, 75] on div "Ile twój __________ ma lat?" at bounding box center [244, 76] width 387 height 19
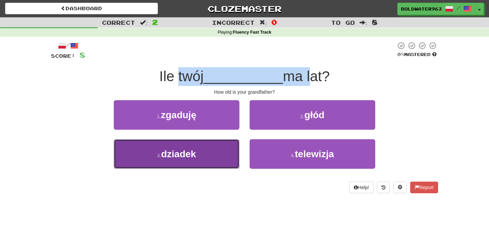
click at [201, 151] on button "3 . dziadek" at bounding box center [177, 154] width 126 height 30
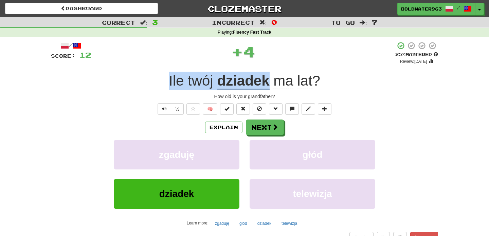
click at [168, 65] on div "/ Score: 12 + 4 25 % Mastered Review: 2025-09-23 Ile twój dziadek ma lat ? How …" at bounding box center [244, 147] width 387 height 213
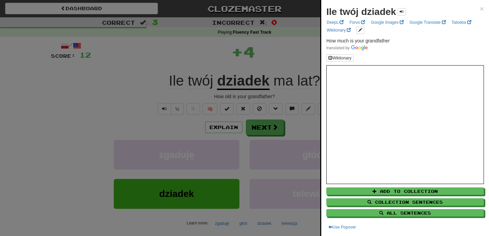
click at [265, 128] on div at bounding box center [244, 118] width 489 height 236
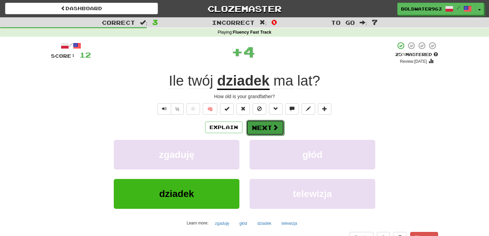
click at [267, 129] on button "Next" at bounding box center [265, 128] width 38 height 16
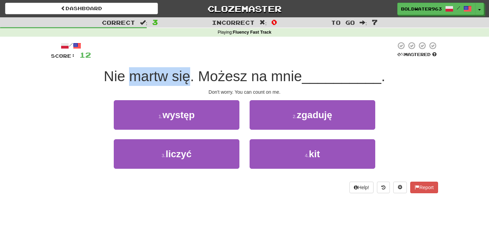
drag, startPoint x: 133, startPoint y: 79, endPoint x: 193, endPoint y: 79, distance: 59.8
click at [193, 79] on span "Nie martw się. Możesz na mnie" at bounding box center [203, 76] width 199 height 16
click at [157, 77] on span "Nie martw się. Możesz na mnie" at bounding box center [203, 76] width 199 height 16
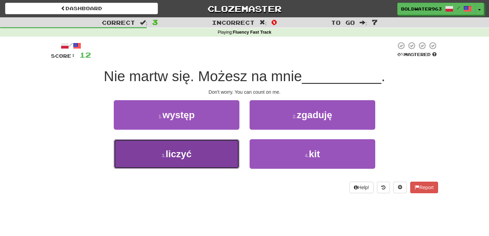
click at [216, 160] on button "3 . liczyć" at bounding box center [177, 154] width 126 height 30
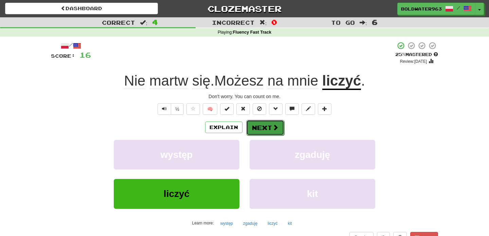
click at [254, 123] on button "Next" at bounding box center [265, 128] width 38 height 16
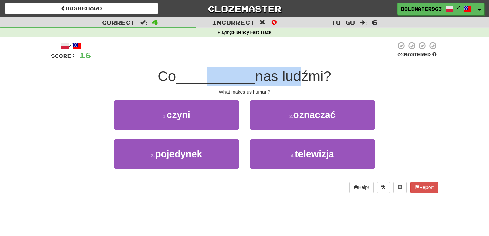
drag, startPoint x: 209, startPoint y: 80, endPoint x: 291, endPoint y: 79, distance: 81.9
click at [291, 79] on div "Co __________ nas ludźmi?" at bounding box center [244, 76] width 387 height 19
click at [291, 79] on span "nas ludźmi?" at bounding box center [294, 76] width 76 height 16
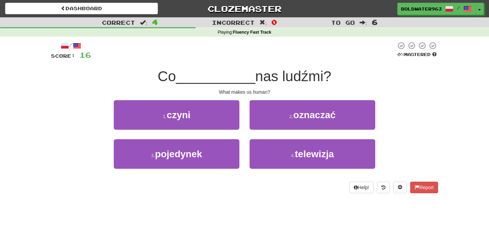
click at [242, 133] on div "1 . czyni" at bounding box center [177, 119] width 136 height 39
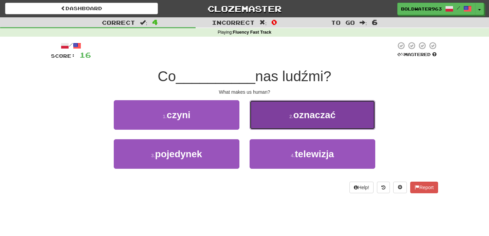
click at [300, 111] on span "oznaczać" at bounding box center [315, 115] width 42 height 11
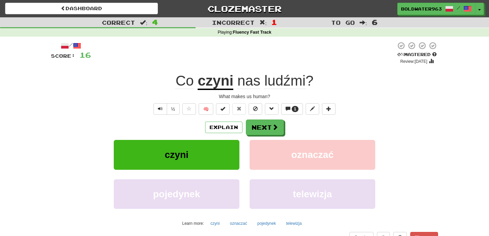
click at [222, 85] on u "czyni" at bounding box center [216, 81] width 36 height 17
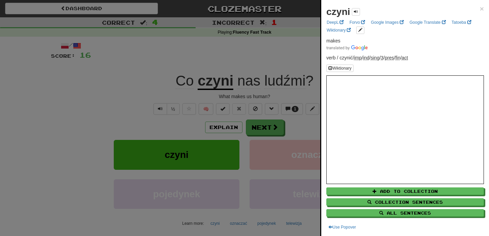
click at [286, 54] on div at bounding box center [244, 118] width 489 height 236
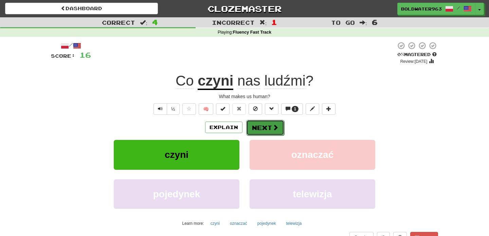
click at [261, 129] on button "Next" at bounding box center [265, 128] width 38 height 16
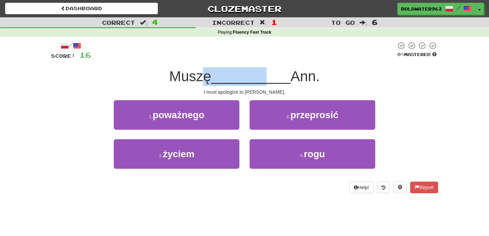
drag, startPoint x: 201, startPoint y: 76, endPoint x: 268, endPoint y: 76, distance: 67.6
click at [268, 76] on div "Muszę __________ Ann." at bounding box center [244, 76] width 387 height 19
click at [268, 76] on span "__________" at bounding box center [251, 76] width 80 height 16
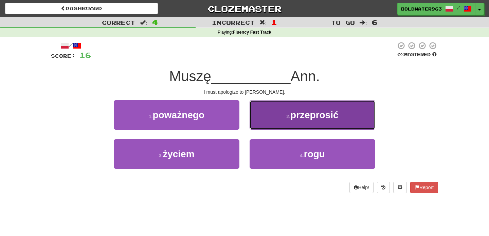
click at [303, 118] on span "przeprosić" at bounding box center [315, 115] width 48 height 11
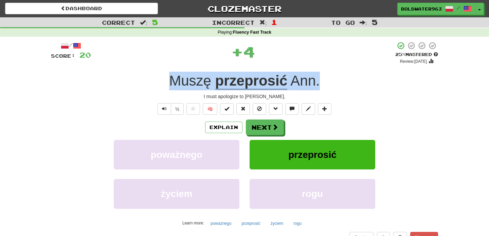
drag, startPoint x: 161, startPoint y: 81, endPoint x: 345, endPoint y: 78, distance: 184.2
click at [345, 78] on div "Muszę przeprosić Ann ." at bounding box center [244, 81] width 387 height 19
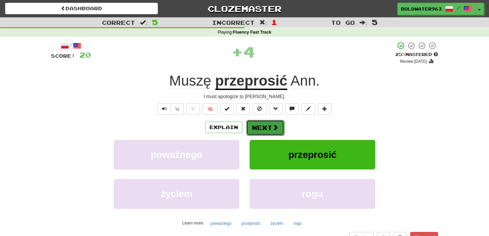
click at [273, 130] on span at bounding box center [276, 127] width 6 height 6
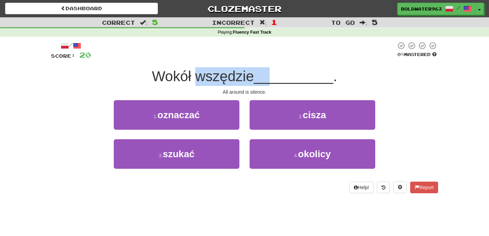
drag, startPoint x: 198, startPoint y: 77, endPoint x: 272, endPoint y: 79, distance: 74.1
click at [272, 79] on div "Wokół wszędzie __________ ." at bounding box center [244, 76] width 387 height 19
click at [272, 79] on span "__________" at bounding box center [294, 76] width 80 height 16
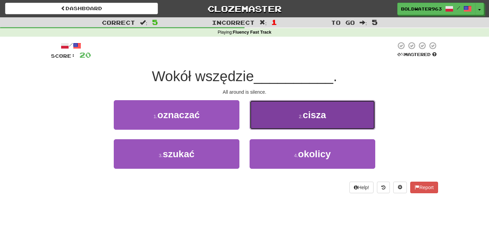
click at [287, 115] on button "2 . cisza" at bounding box center [313, 115] width 126 height 30
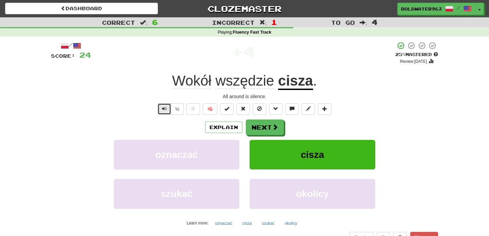
click at [165, 110] on span "Text-to-speech controls" at bounding box center [164, 108] width 5 height 5
click at [197, 83] on span "Wokół" at bounding box center [191, 81] width 39 height 16
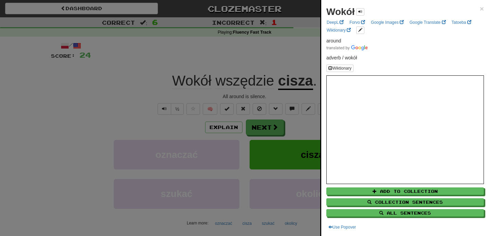
click at [259, 84] on div at bounding box center [244, 118] width 489 height 236
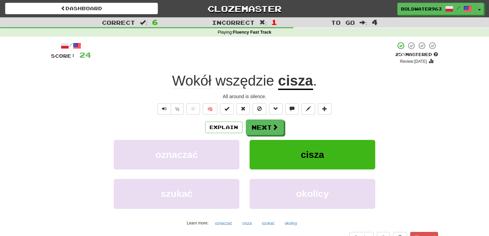
click at [245, 84] on span "wszędzie" at bounding box center [245, 81] width 59 height 16
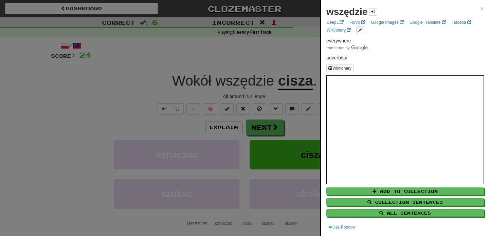
click at [302, 74] on div at bounding box center [244, 118] width 489 height 236
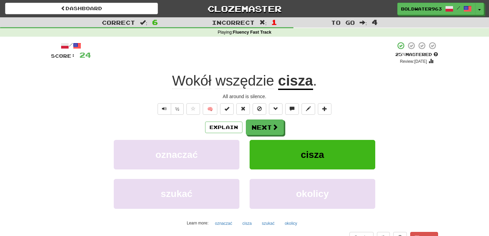
click at [295, 84] on u "cisza" at bounding box center [295, 81] width 35 height 17
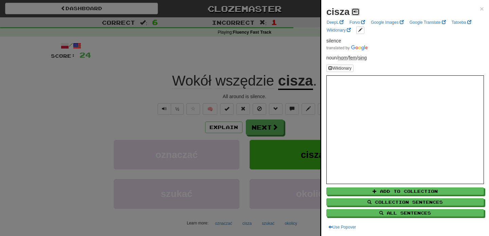
click at [357, 14] on span at bounding box center [356, 12] width 4 height 4
click at [273, 68] on div at bounding box center [244, 118] width 489 height 236
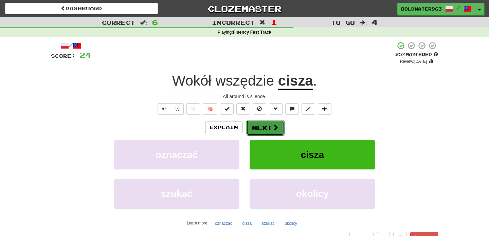
click at [264, 127] on button "Next" at bounding box center [265, 128] width 38 height 16
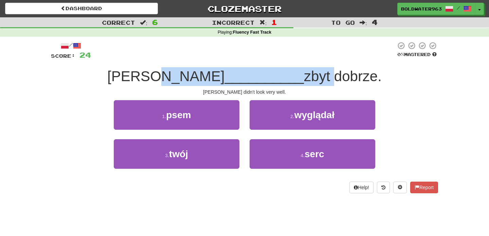
drag, startPoint x: 182, startPoint y: 80, endPoint x: 295, endPoint y: 76, distance: 112.9
click at [295, 76] on div "Tom nie __________ zbyt dobrze." at bounding box center [244, 76] width 387 height 19
click at [304, 76] on span "zbyt dobrze." at bounding box center [343, 76] width 78 height 16
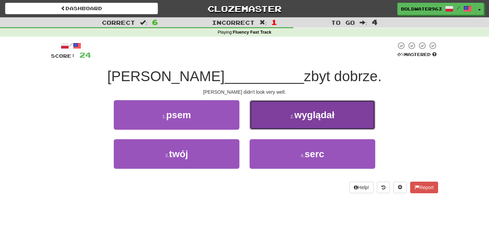
click at [310, 115] on span "wyglądał" at bounding box center [315, 115] width 40 height 11
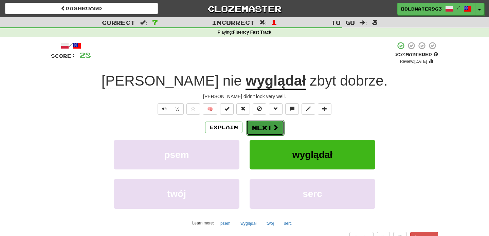
click at [265, 125] on button "Next" at bounding box center [265, 128] width 38 height 16
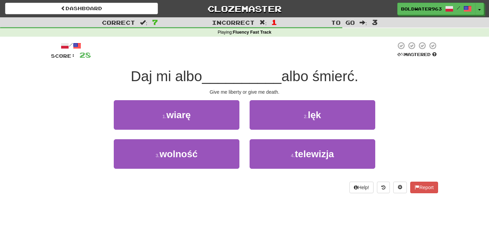
drag, startPoint x: 131, startPoint y: 74, endPoint x: 392, endPoint y: 81, distance: 260.8
click at [392, 81] on div "Daj mi albo __________ albo śmierć." at bounding box center [244, 76] width 387 height 19
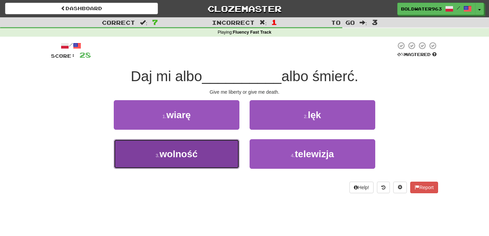
click at [212, 155] on button "3 . wolność" at bounding box center [177, 154] width 126 height 30
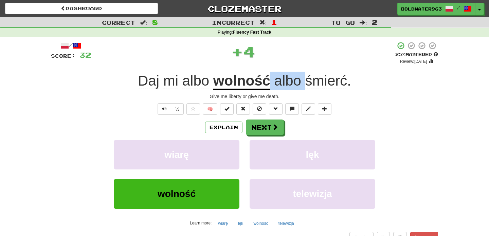
drag, startPoint x: 270, startPoint y: 81, endPoint x: 305, endPoint y: 81, distance: 34.3
click at [305, 81] on span "albo śmierć ." at bounding box center [311, 81] width 81 height 16
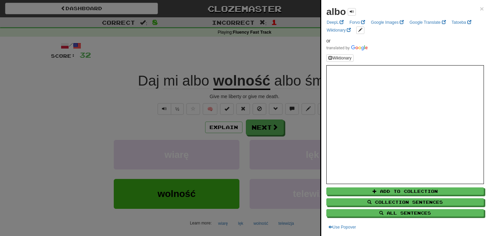
click at [295, 61] on div at bounding box center [244, 118] width 489 height 236
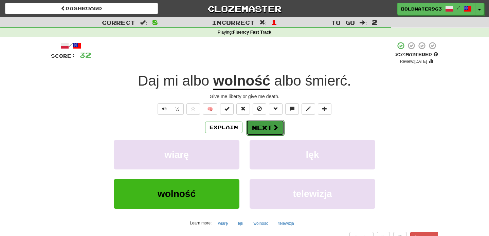
click at [266, 127] on button "Next" at bounding box center [265, 128] width 38 height 16
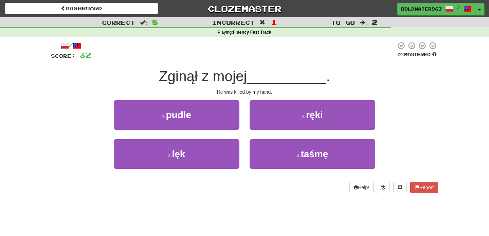
drag, startPoint x: 162, startPoint y: 75, endPoint x: 254, endPoint y: 75, distance: 92.1
click at [254, 75] on div "Zginął z mojej __________ ." at bounding box center [244, 76] width 387 height 19
click at [254, 75] on span "__________" at bounding box center [287, 76] width 80 height 16
drag, startPoint x: 280, startPoint y: 76, endPoint x: 209, endPoint y: 74, distance: 71.1
click at [209, 74] on div "Zginął z mojej __________ ." at bounding box center [244, 76] width 387 height 19
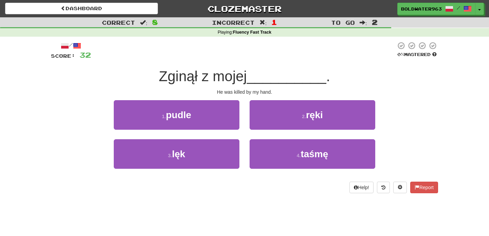
click at [296, 97] on div "/ Score: 32 0 % Mastered Zginął z mojej __________ . He was killed by my hand. …" at bounding box center [244, 117] width 387 height 152
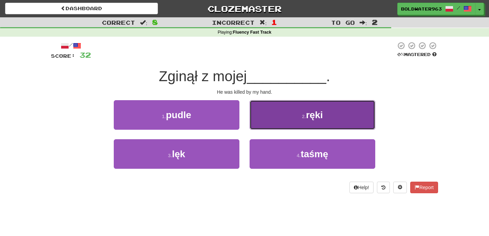
click at [296, 109] on button "2 . ręki" at bounding box center [313, 115] width 126 height 30
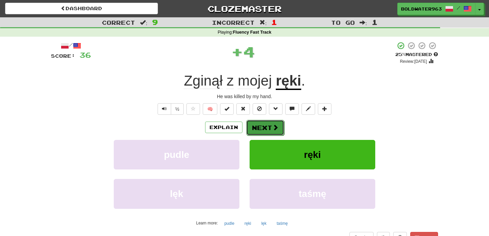
click at [262, 124] on button "Next" at bounding box center [265, 128] width 38 height 16
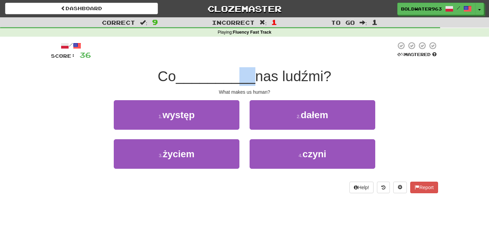
drag, startPoint x: 251, startPoint y: 80, endPoint x: 234, endPoint y: 80, distance: 17.3
click at [234, 80] on span "__________" at bounding box center [216, 76] width 80 height 16
click at [232, 77] on span "__________" at bounding box center [216, 76] width 80 height 16
drag, startPoint x: 232, startPoint y: 77, endPoint x: 238, endPoint y: 77, distance: 6.1
click at [238, 77] on span "__________" at bounding box center [216, 76] width 80 height 16
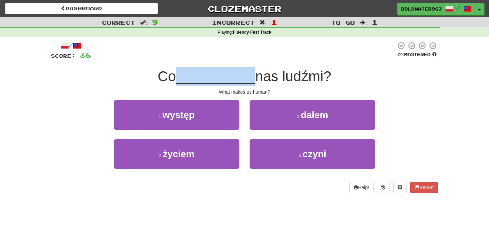
click at [232, 76] on span "__________" at bounding box center [216, 76] width 80 height 16
drag, startPoint x: 232, startPoint y: 76, endPoint x: 256, endPoint y: 76, distance: 23.8
click at [256, 76] on div "Co __________ nas ludźmi?" at bounding box center [244, 76] width 387 height 19
click at [256, 76] on span "nas ludźmi?" at bounding box center [294, 76] width 76 height 16
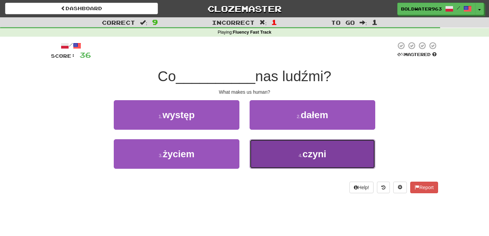
click at [269, 152] on button "4 . czyni" at bounding box center [313, 154] width 126 height 30
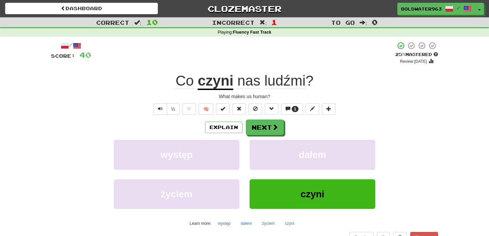
click at [217, 84] on u "czyni" at bounding box center [216, 81] width 36 height 17
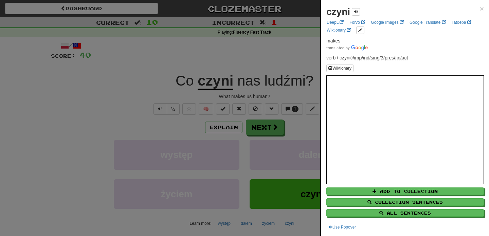
click at [272, 128] on div at bounding box center [244, 118] width 489 height 236
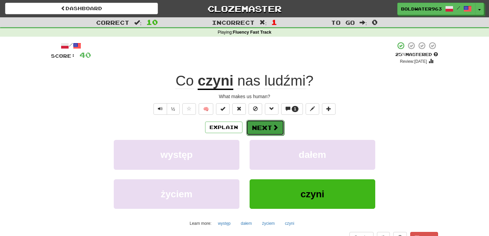
click at [265, 126] on button "Next" at bounding box center [265, 128] width 38 height 16
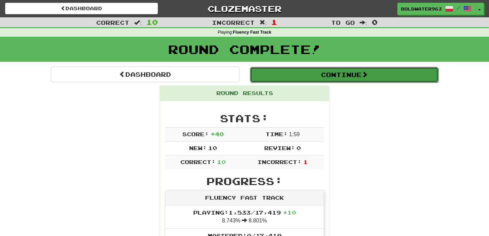
click at [288, 75] on button "Continue" at bounding box center [344, 75] width 189 height 16
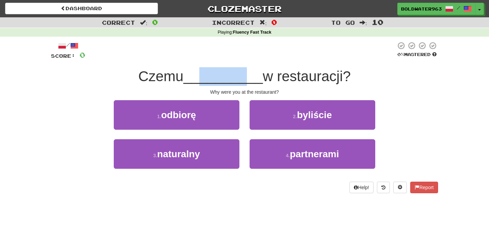
drag, startPoint x: 205, startPoint y: 76, endPoint x: 247, endPoint y: 75, distance: 41.8
click at [247, 75] on span "__________" at bounding box center [224, 76] width 80 height 16
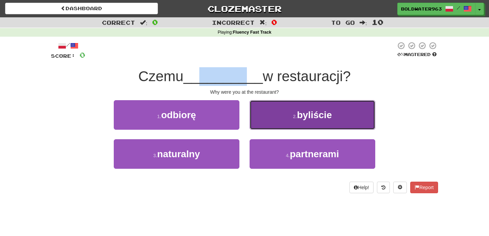
click at [279, 113] on button "2 . byliście" at bounding box center [313, 115] width 126 height 30
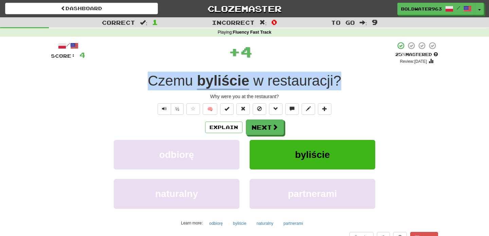
drag, startPoint x: 345, startPoint y: 81, endPoint x: 88, endPoint y: 89, distance: 256.4
click at [88, 89] on div "Czemu byliście w restauracji ?" at bounding box center [244, 81] width 387 height 19
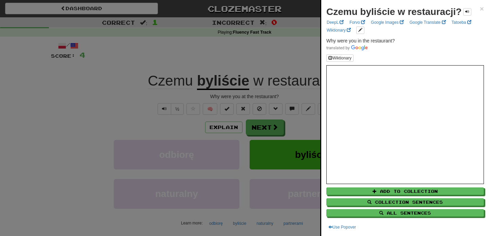
click at [290, 62] on div at bounding box center [244, 118] width 489 height 236
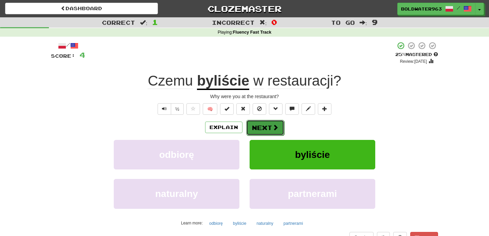
click at [263, 128] on button "Next" at bounding box center [265, 128] width 38 height 16
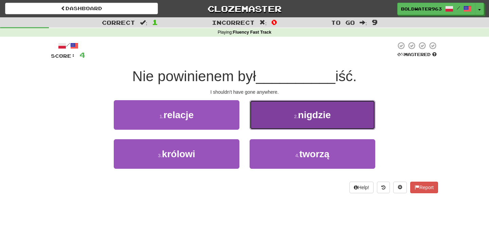
click at [303, 111] on span "nigdzie" at bounding box center [314, 115] width 33 height 11
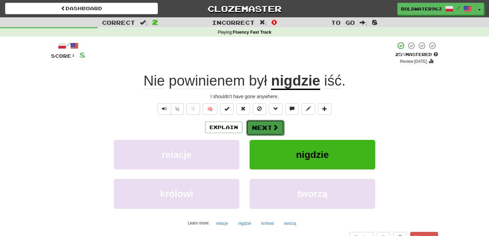
click at [263, 127] on button "Next" at bounding box center [265, 128] width 38 height 16
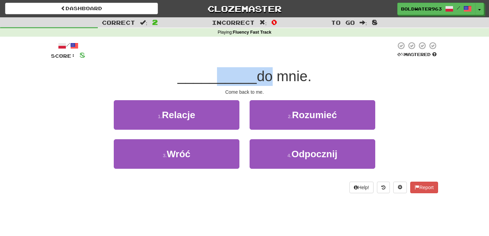
drag, startPoint x: 216, startPoint y: 77, endPoint x: 264, endPoint y: 77, distance: 48.3
click at [264, 77] on div "__________ do mnie." at bounding box center [244, 76] width 387 height 19
click at [248, 76] on span "__________" at bounding box center [218, 76] width 80 height 16
drag, startPoint x: 238, startPoint y: 79, endPoint x: 247, endPoint y: 79, distance: 9.2
click at [247, 79] on span "__________" at bounding box center [218, 76] width 80 height 16
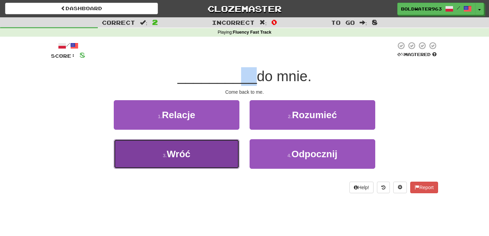
click at [204, 144] on button "3 . Wróć" at bounding box center [177, 154] width 126 height 30
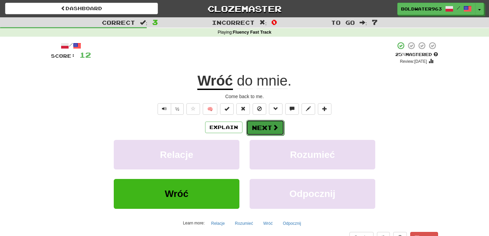
click at [263, 126] on button "Next" at bounding box center [265, 128] width 38 height 16
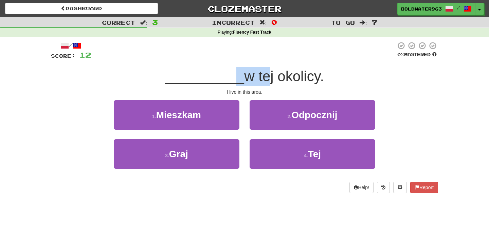
drag, startPoint x: 227, startPoint y: 79, endPoint x: 264, endPoint y: 78, distance: 37.4
click at [264, 78] on div "__________ w tej okolicy." at bounding box center [244, 76] width 387 height 19
click at [293, 79] on span "w tej okolicy." at bounding box center [284, 76] width 80 height 16
drag, startPoint x: 222, startPoint y: 89, endPoint x: 276, endPoint y: 90, distance: 54.4
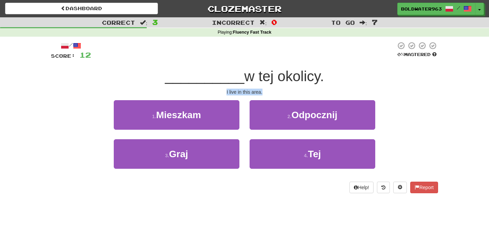
click at [276, 90] on div "I live in this area." at bounding box center [244, 92] width 387 height 7
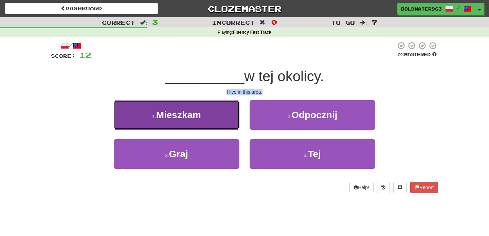
click at [208, 110] on button "1 . Mieszkam" at bounding box center [177, 115] width 126 height 30
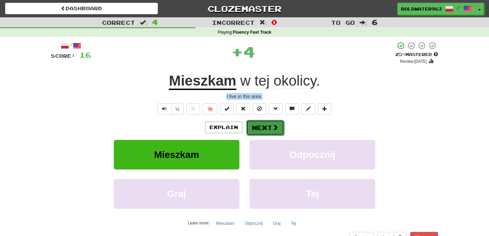
click at [261, 126] on button "Next" at bounding box center [265, 128] width 38 height 16
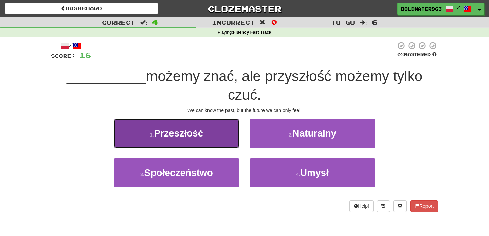
click at [210, 136] on button "1 . Przeszłość" at bounding box center [177, 134] width 126 height 30
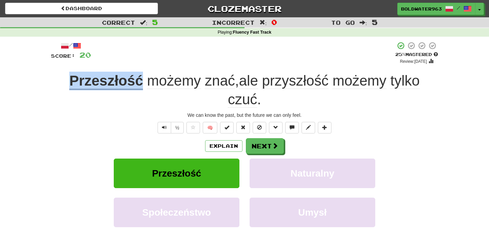
drag, startPoint x: 55, startPoint y: 81, endPoint x: 141, endPoint y: 82, distance: 86.0
click at [141, 82] on div "Przeszłość możemy znać , ale przyszłość możemy tylko czuć ." at bounding box center [244, 90] width 387 height 37
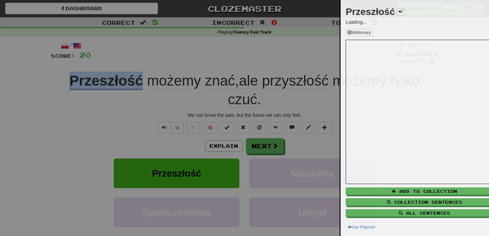
copy u "Przeszłość"
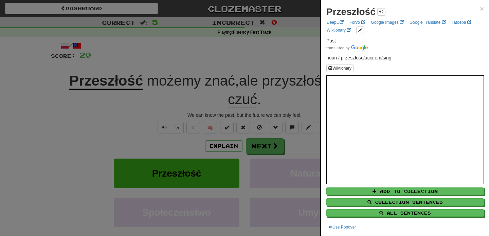
click at [184, 72] on div at bounding box center [244, 118] width 489 height 236
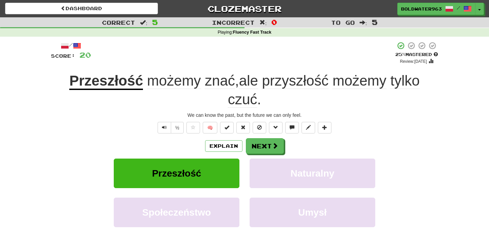
click at [286, 80] on span "przyszłość" at bounding box center [295, 81] width 67 height 16
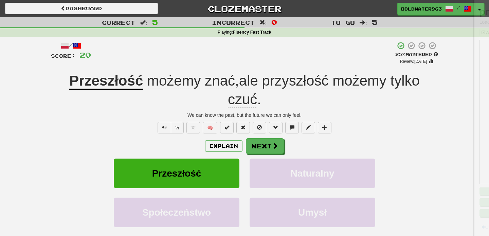
click at [286, 80] on div at bounding box center [244, 118] width 489 height 236
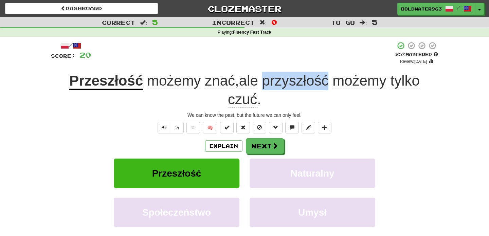
drag, startPoint x: 264, startPoint y: 82, endPoint x: 327, endPoint y: 84, distance: 63.3
click at [327, 84] on span "przyszłość" at bounding box center [295, 81] width 67 height 16
copy span "przyszłość"
